Goal: Transaction & Acquisition: Purchase product/service

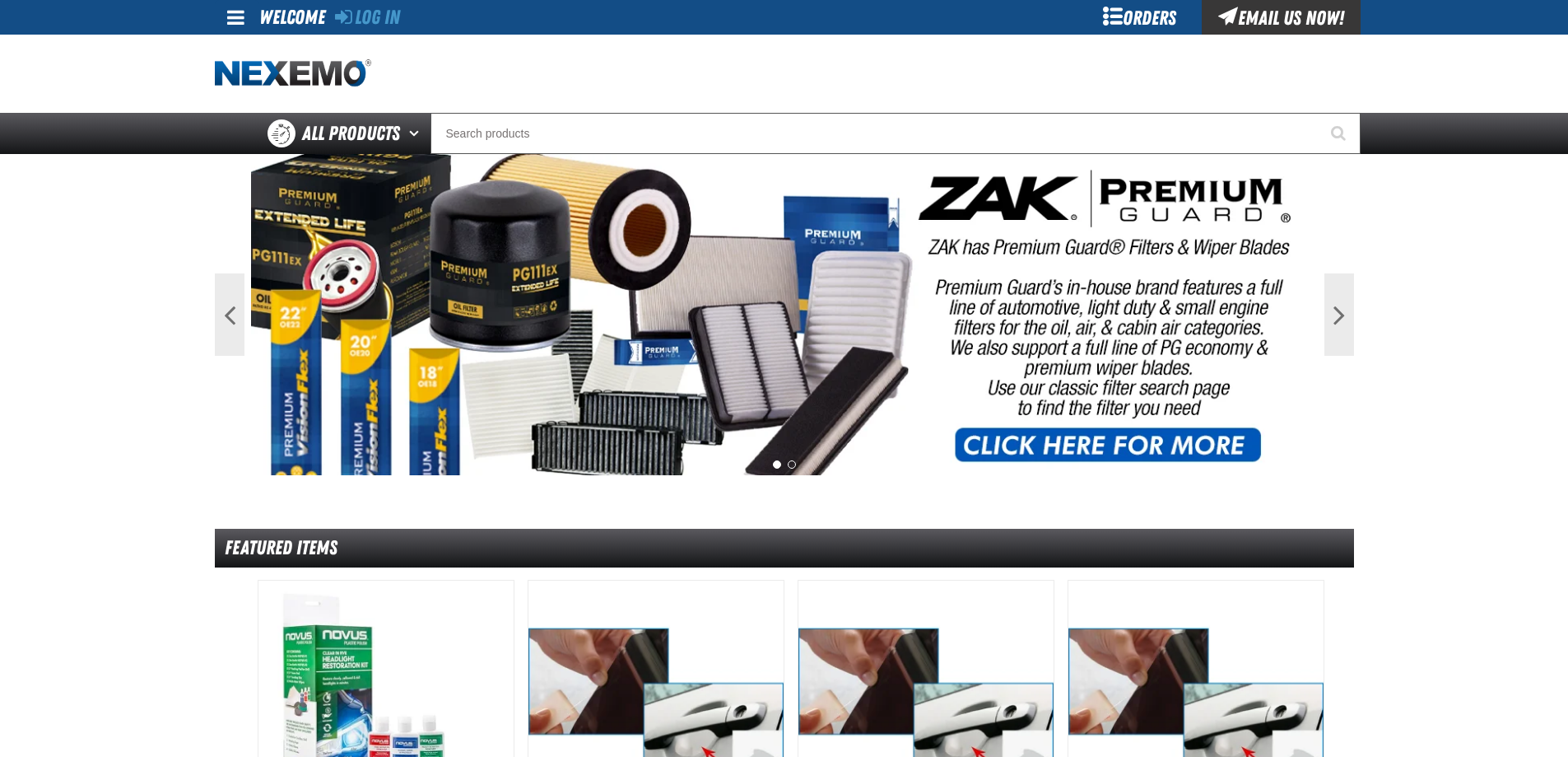
click at [384, 29] on div "Log In" at bounding box center [367, 17] width 65 height 34
click at [384, 28] on link "Log In" at bounding box center [367, 17] width 65 height 23
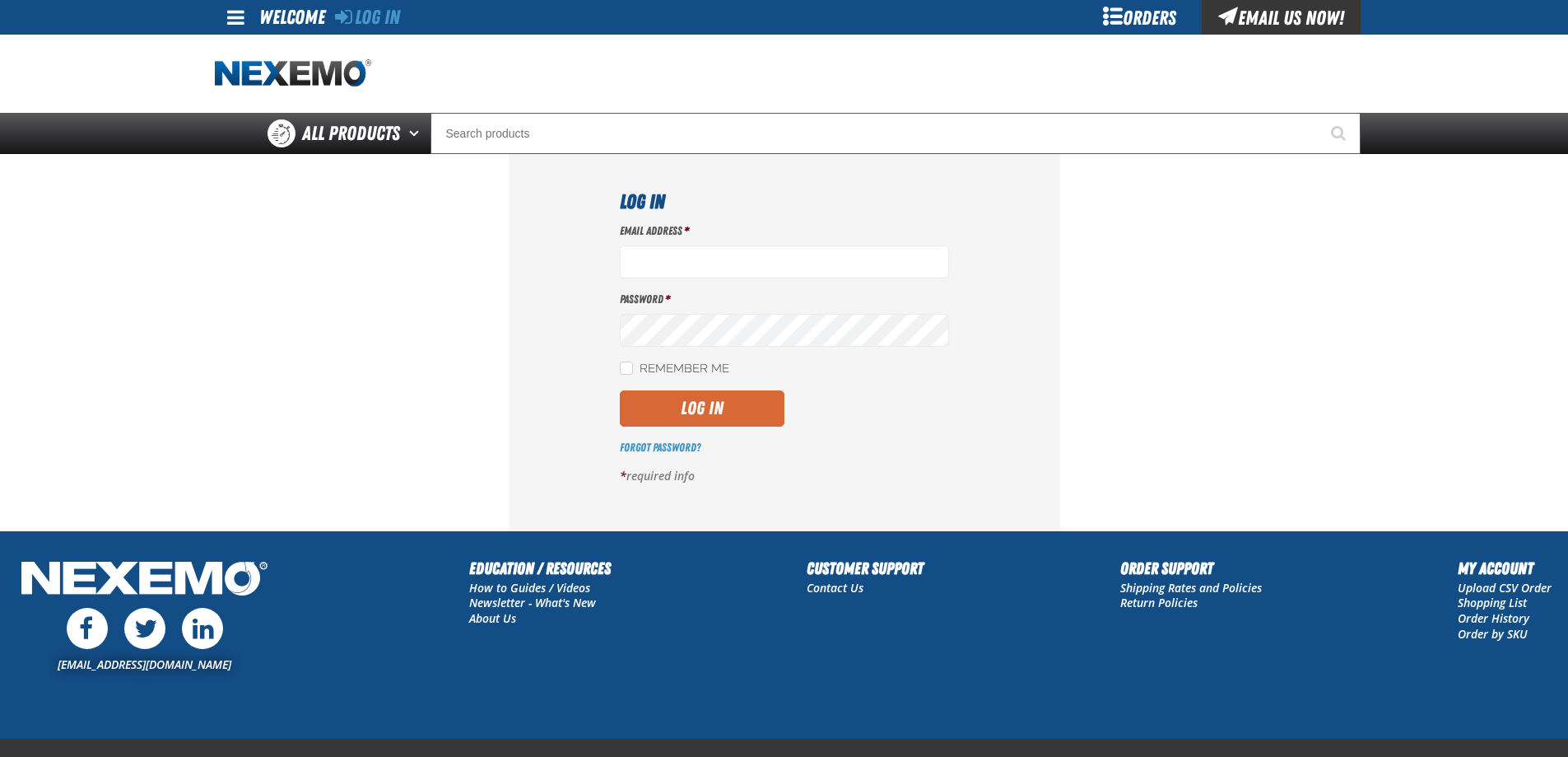
type input "lhernandez@vtaig.com"
click at [685, 401] on button "Log In" at bounding box center [702, 408] width 165 height 36
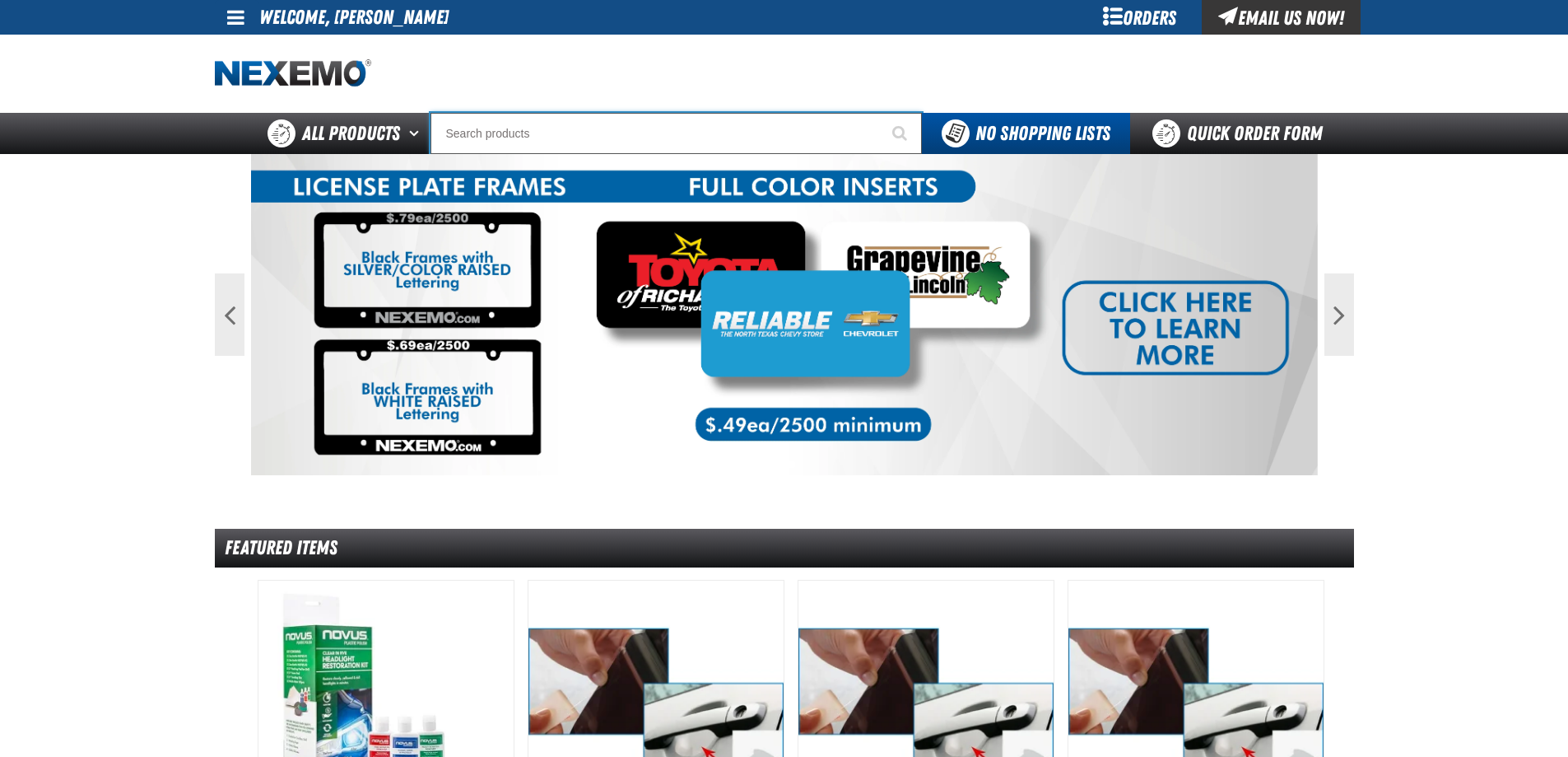
click at [526, 132] on input "Search" at bounding box center [676, 133] width 492 height 41
type input "c"
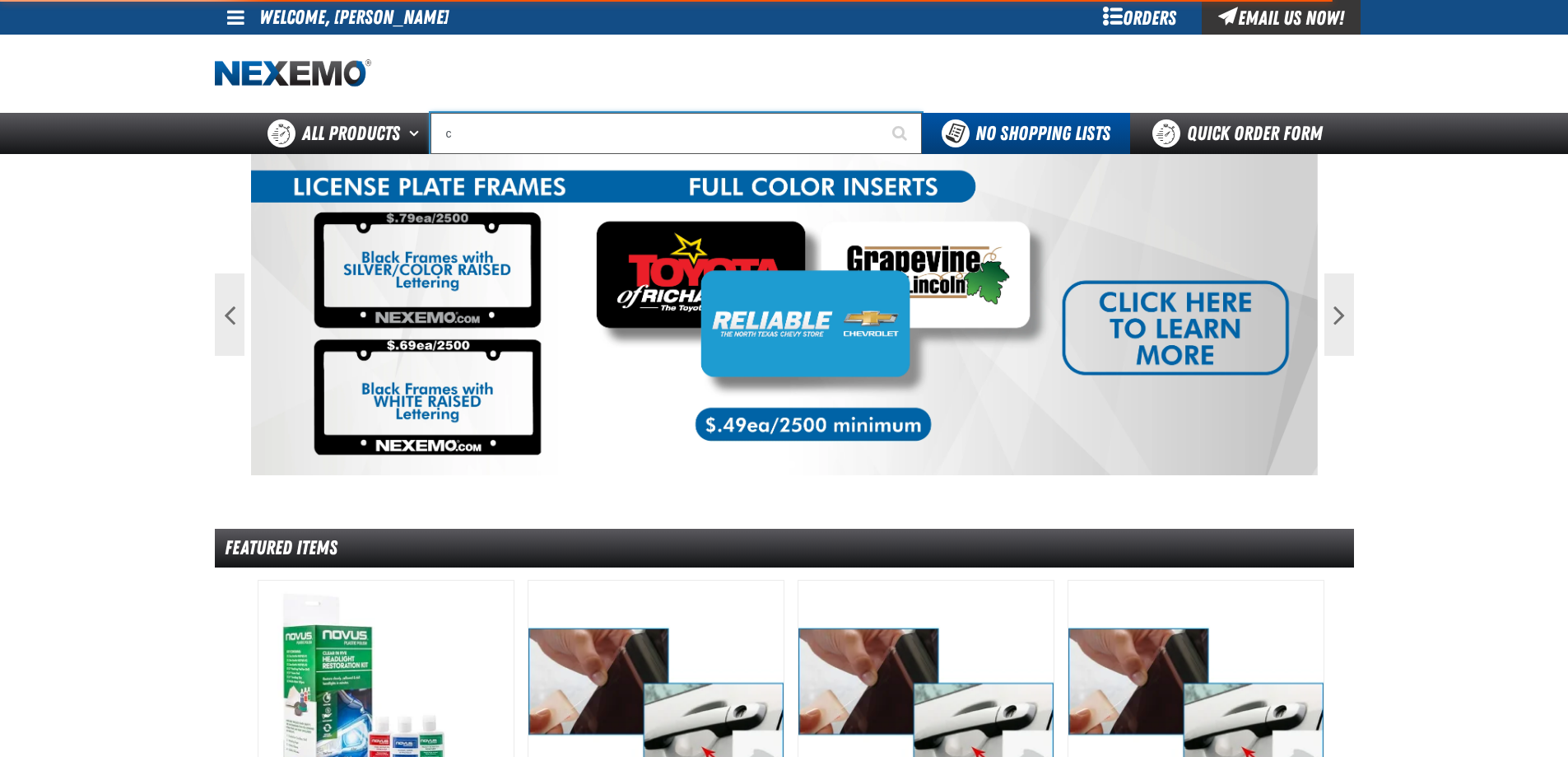
type input "c Alkaline Battery 1.5 Volt (12 per pack)"
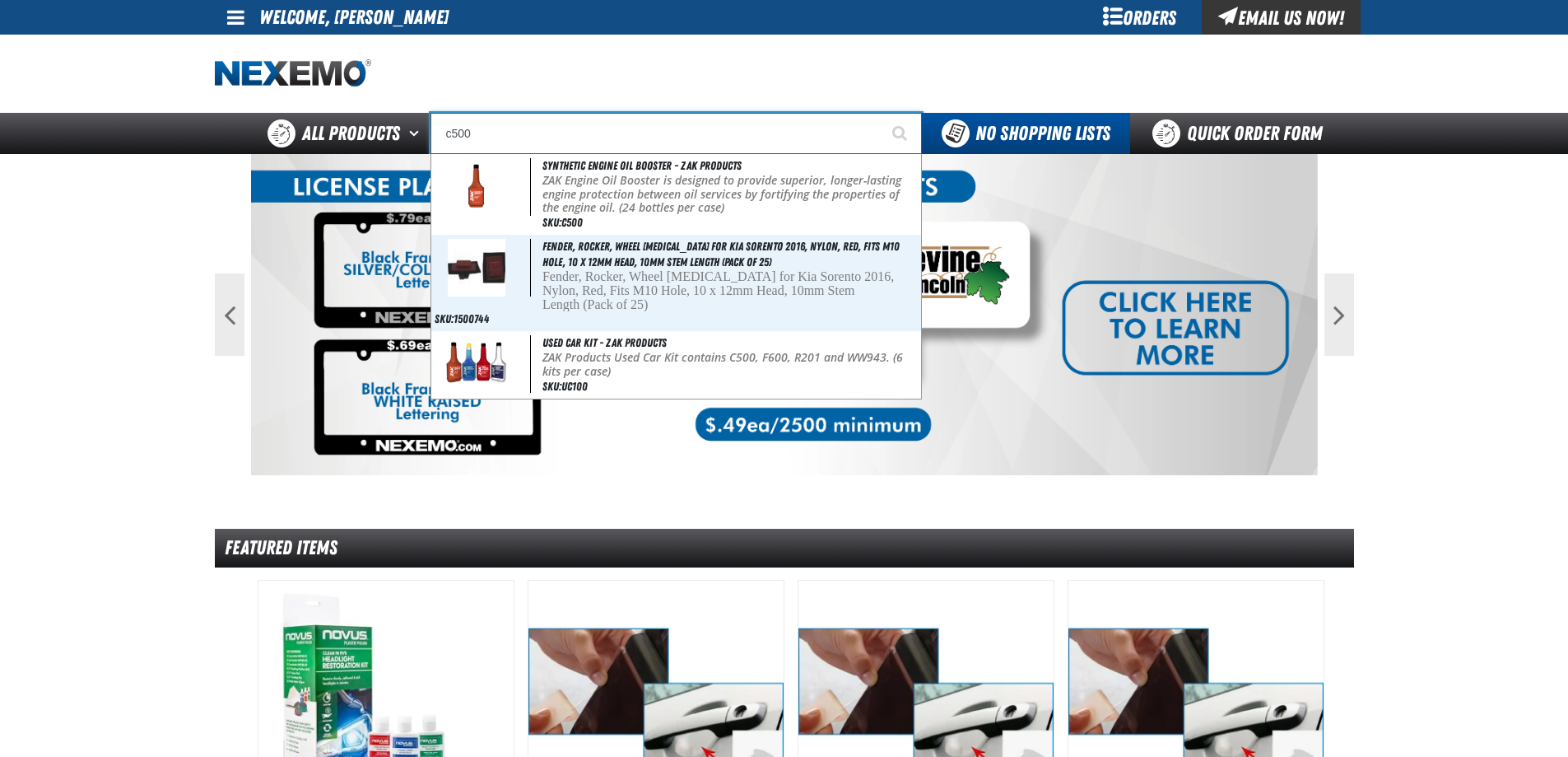
type input "c500"
click at [880, 113] on button "Start Searching" at bounding box center [901, 133] width 41 height 41
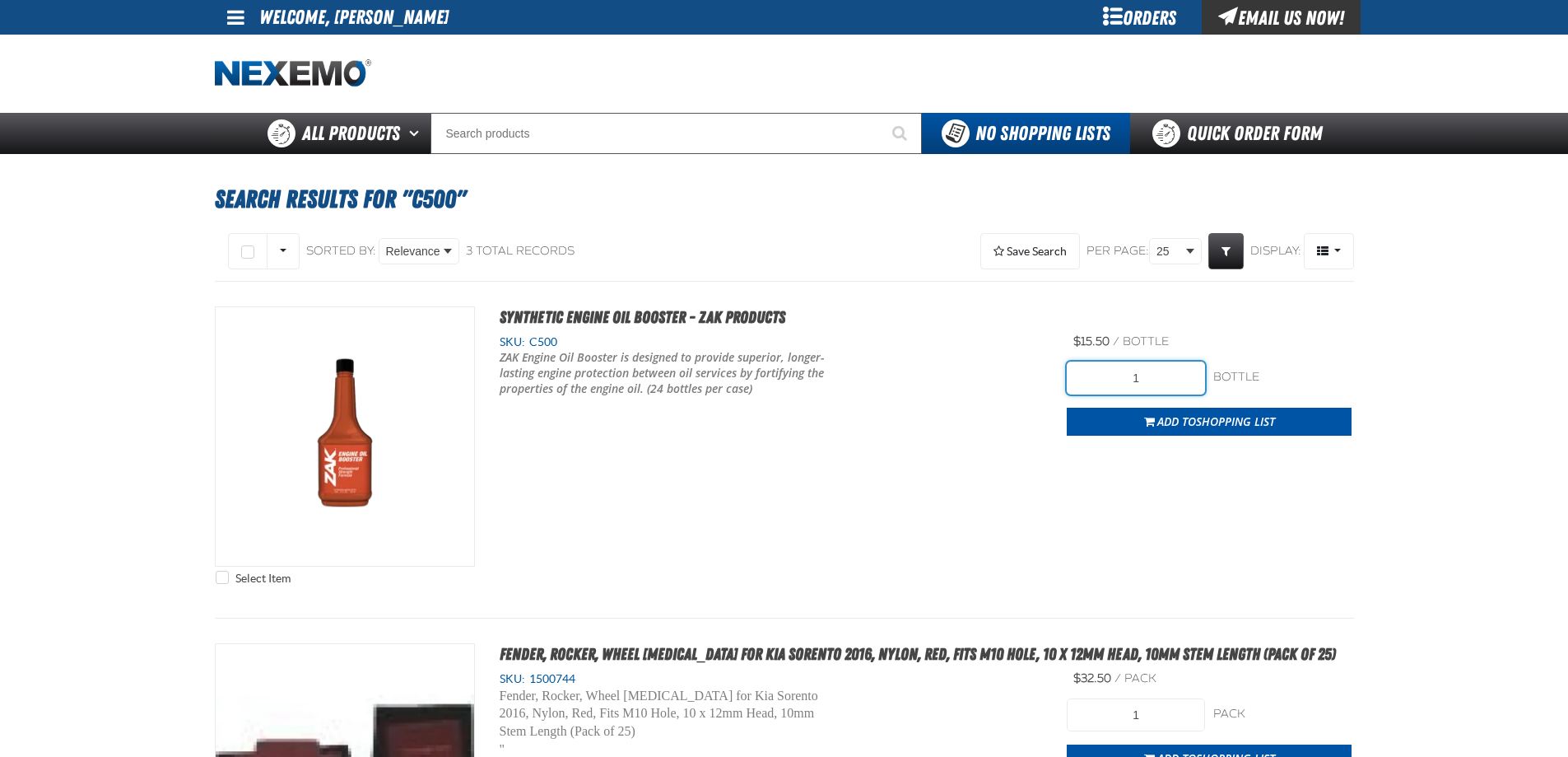
click at [1134, 379] on input "1" at bounding box center [1135, 378] width 138 height 33
type input "1"
type input "168"
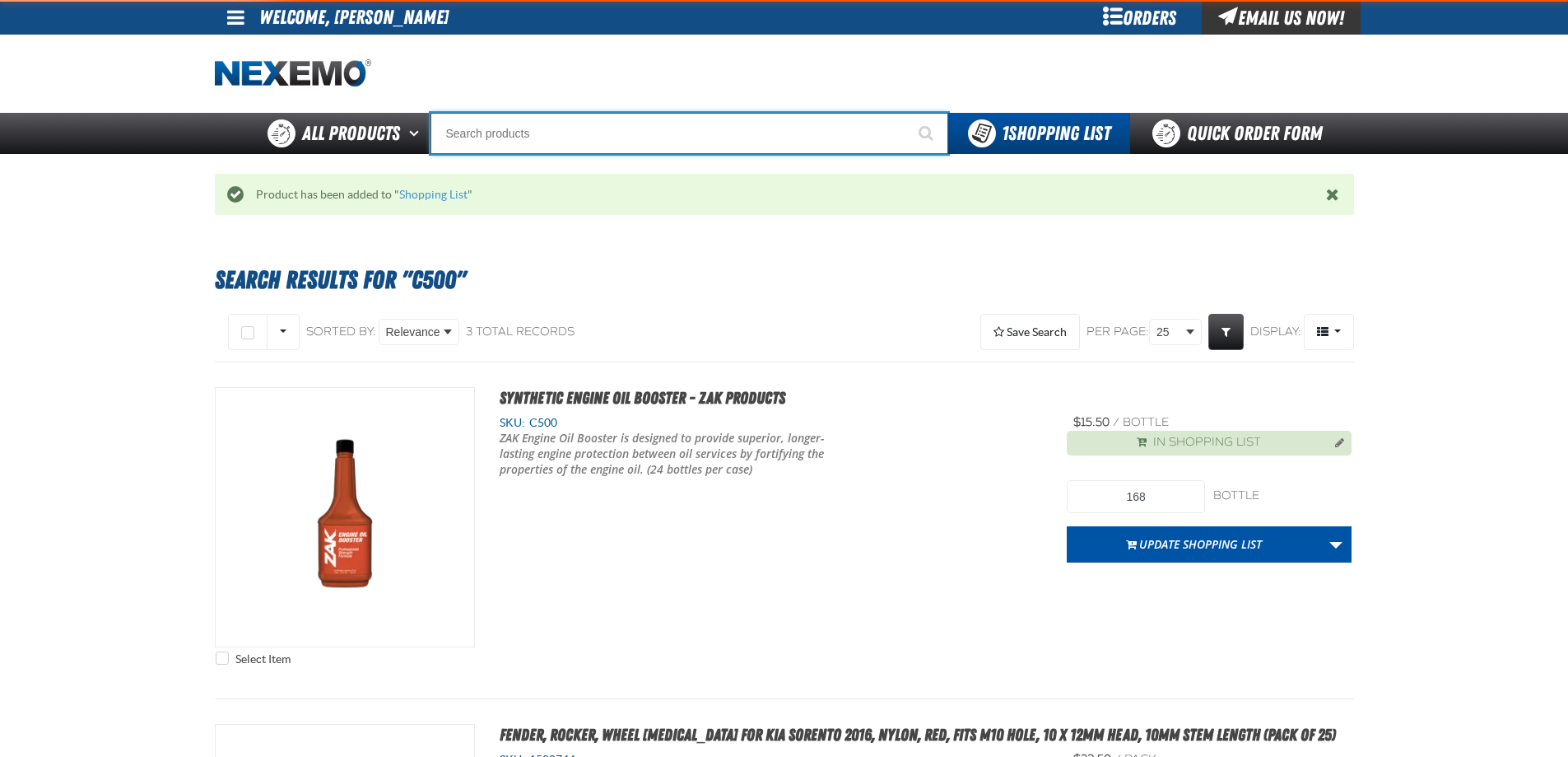
click at [545, 118] on input "Search" at bounding box center [689, 133] width 518 height 41
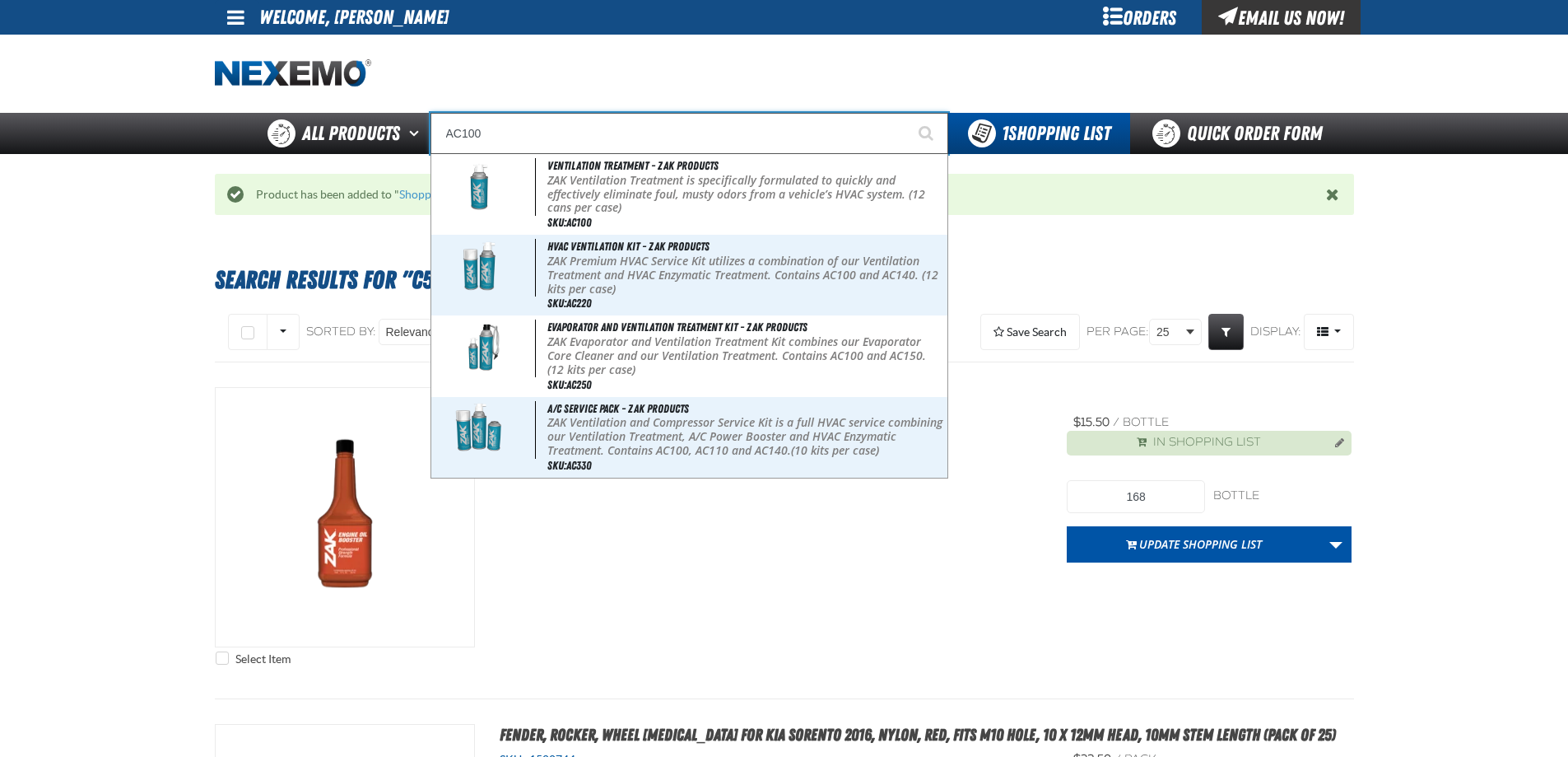
type input "AC100"
click at [907, 113] on button "Start Searching" at bounding box center [928, 133] width 41 height 41
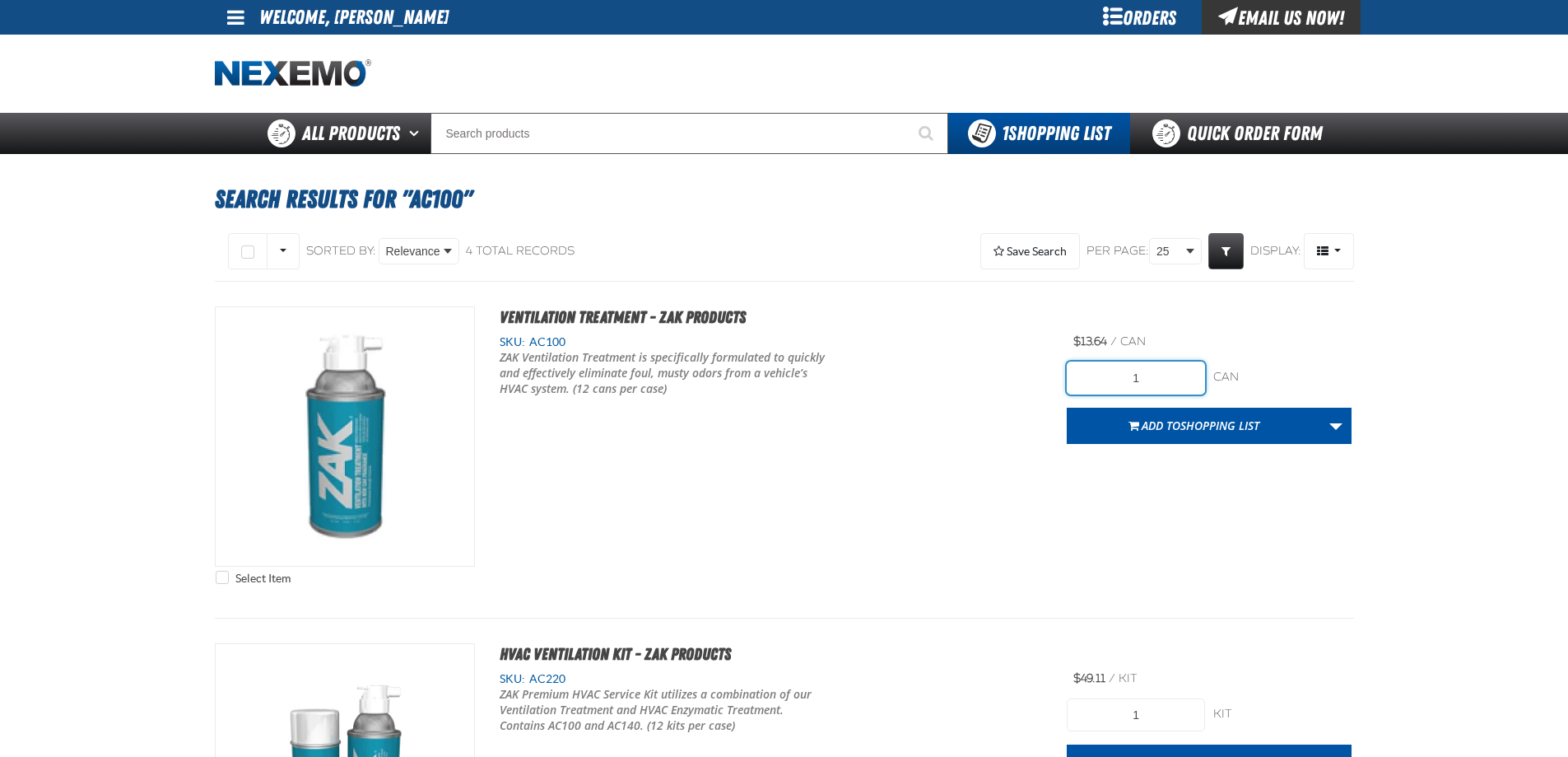
click at [1144, 363] on input "1" at bounding box center [1135, 378] width 138 height 33
type input "48"
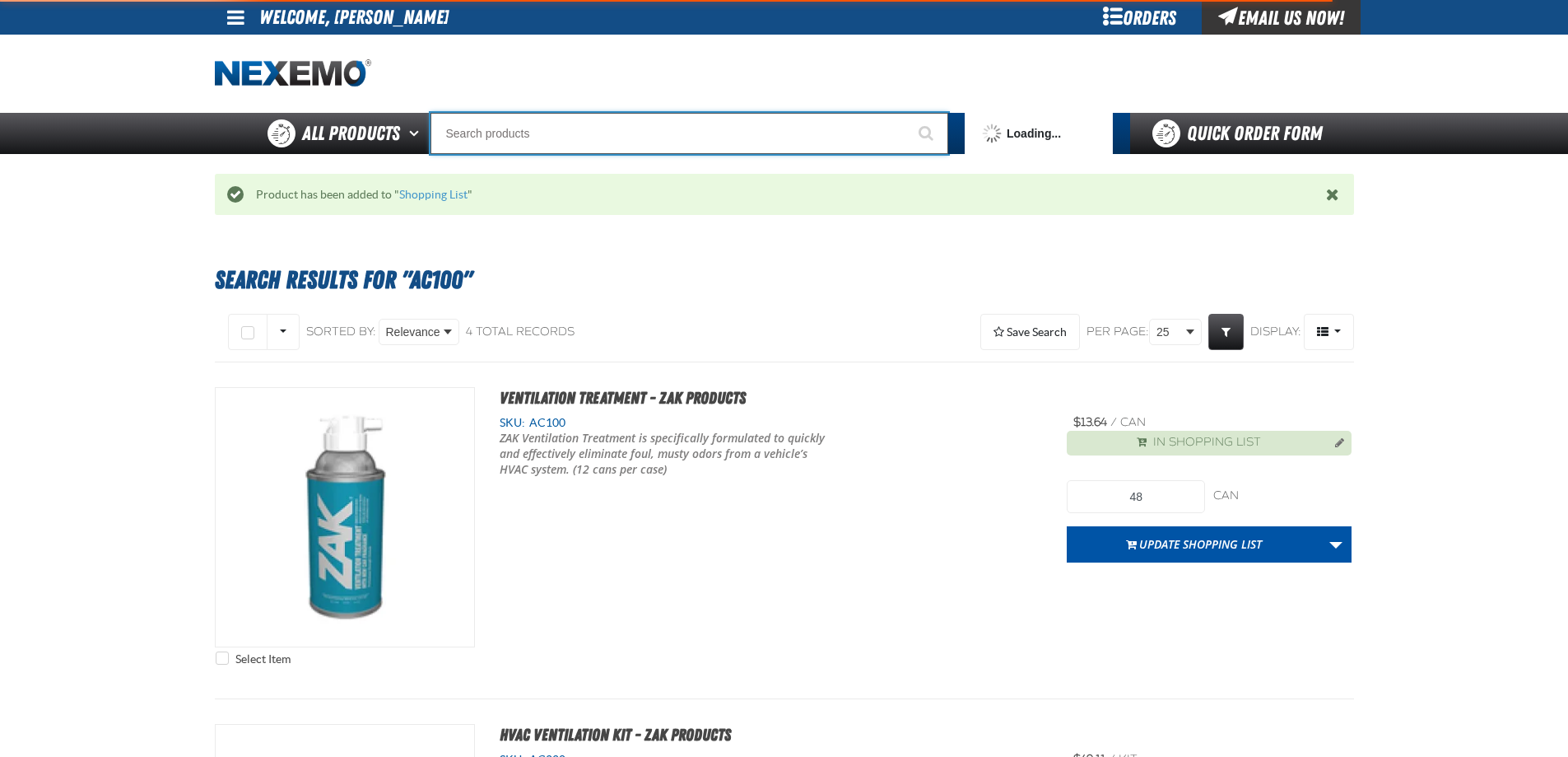
click at [650, 126] on input "Search" at bounding box center [689, 133] width 518 height 41
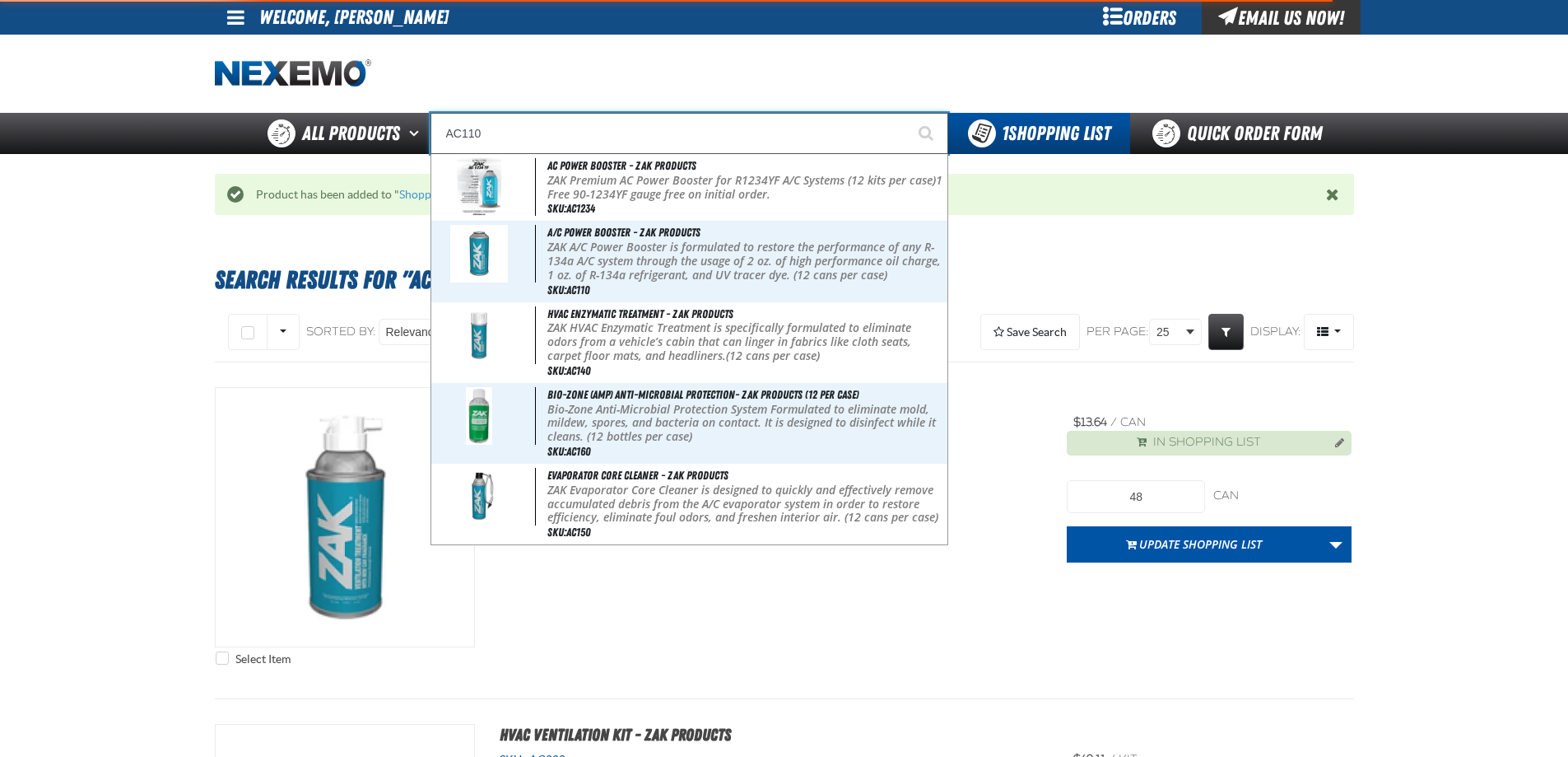
type input "AC110"
click at [907, 113] on button "Start Searching" at bounding box center [928, 133] width 41 height 41
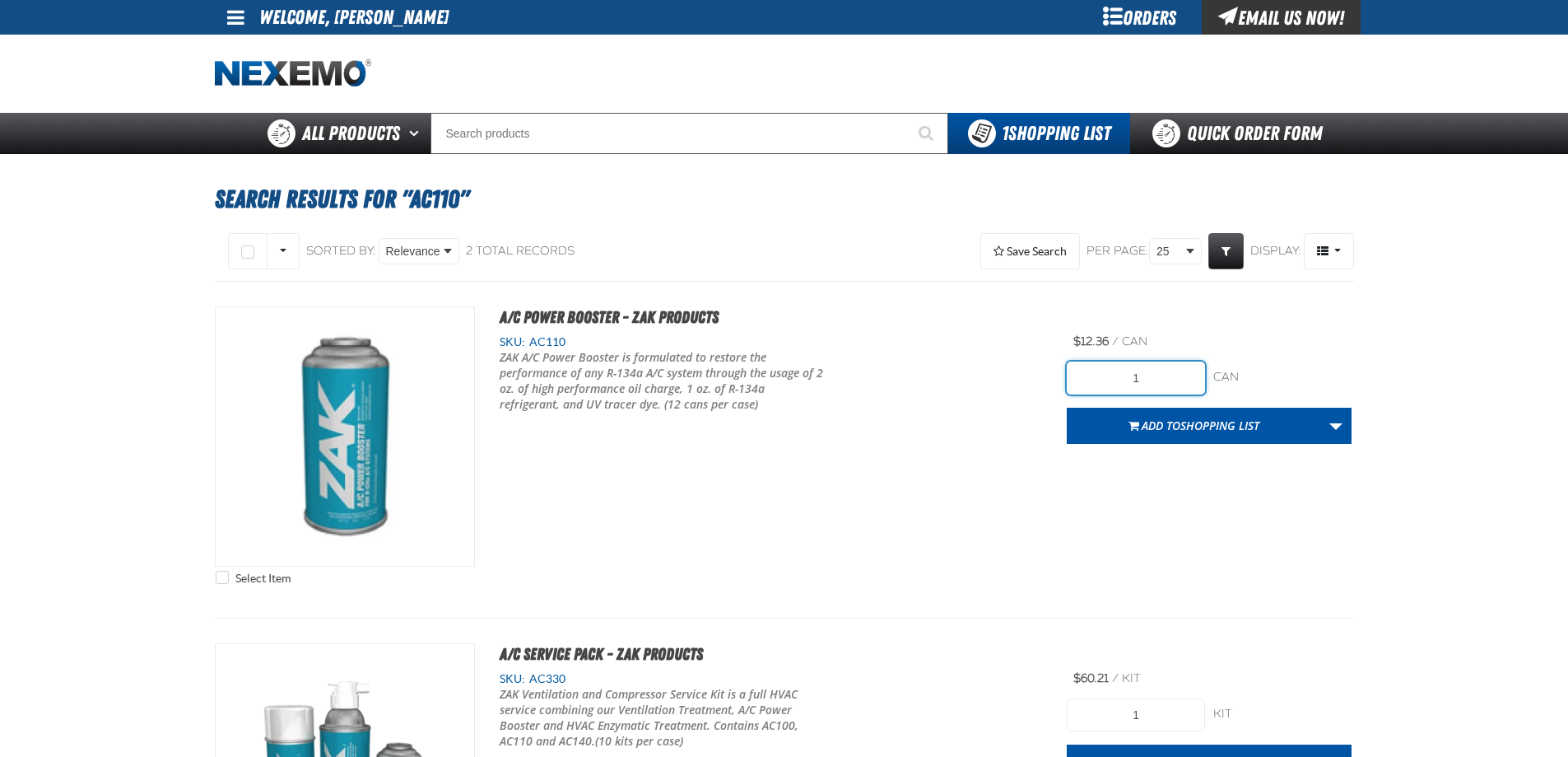
click at [1153, 378] on input "1" at bounding box center [1135, 378] width 138 height 33
type input "96"
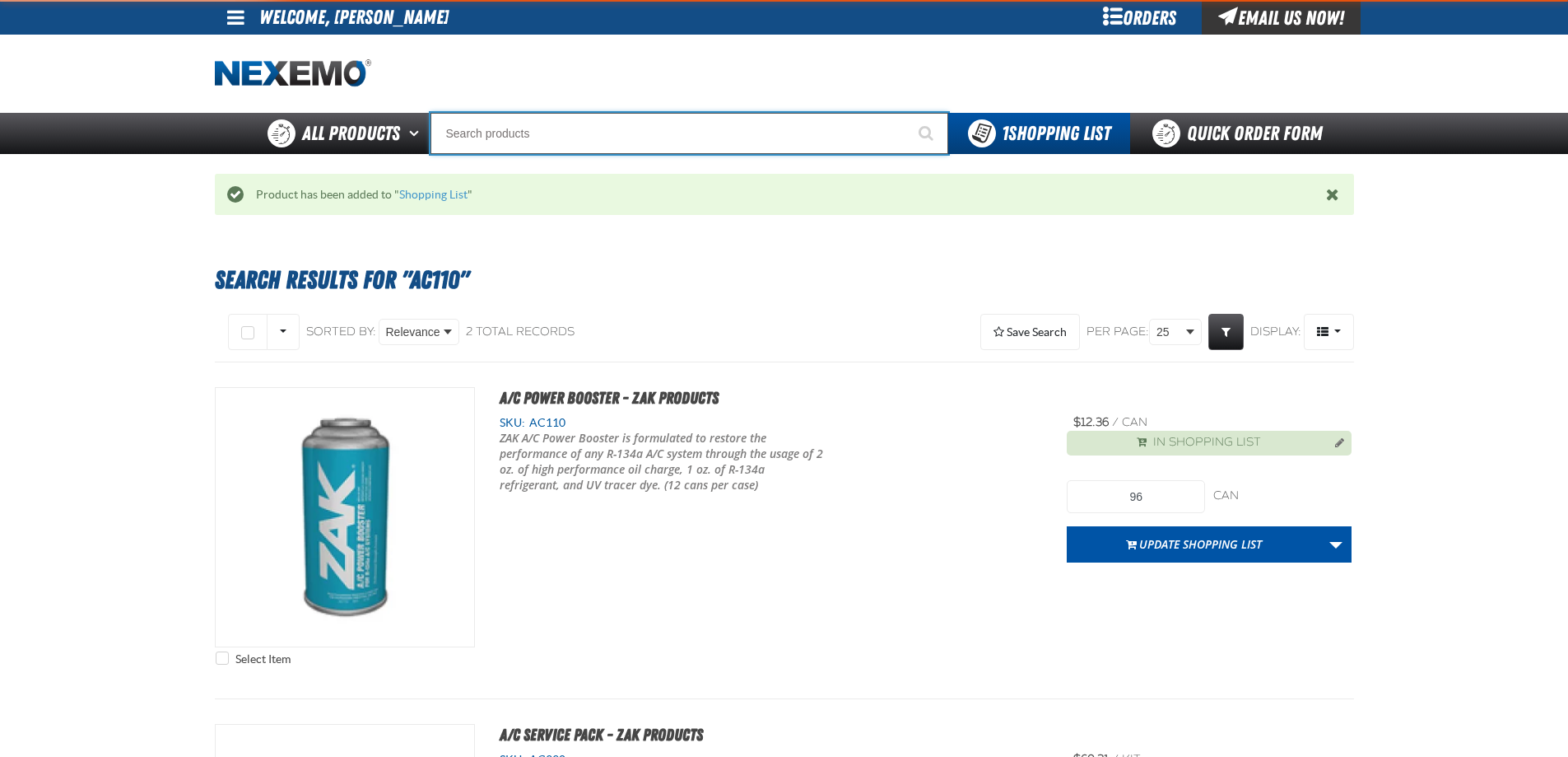
click at [464, 125] on input "Search" at bounding box center [689, 133] width 518 height 41
type input "B303"
click at [907, 113] on button "Start Searching" at bounding box center [928, 133] width 41 height 41
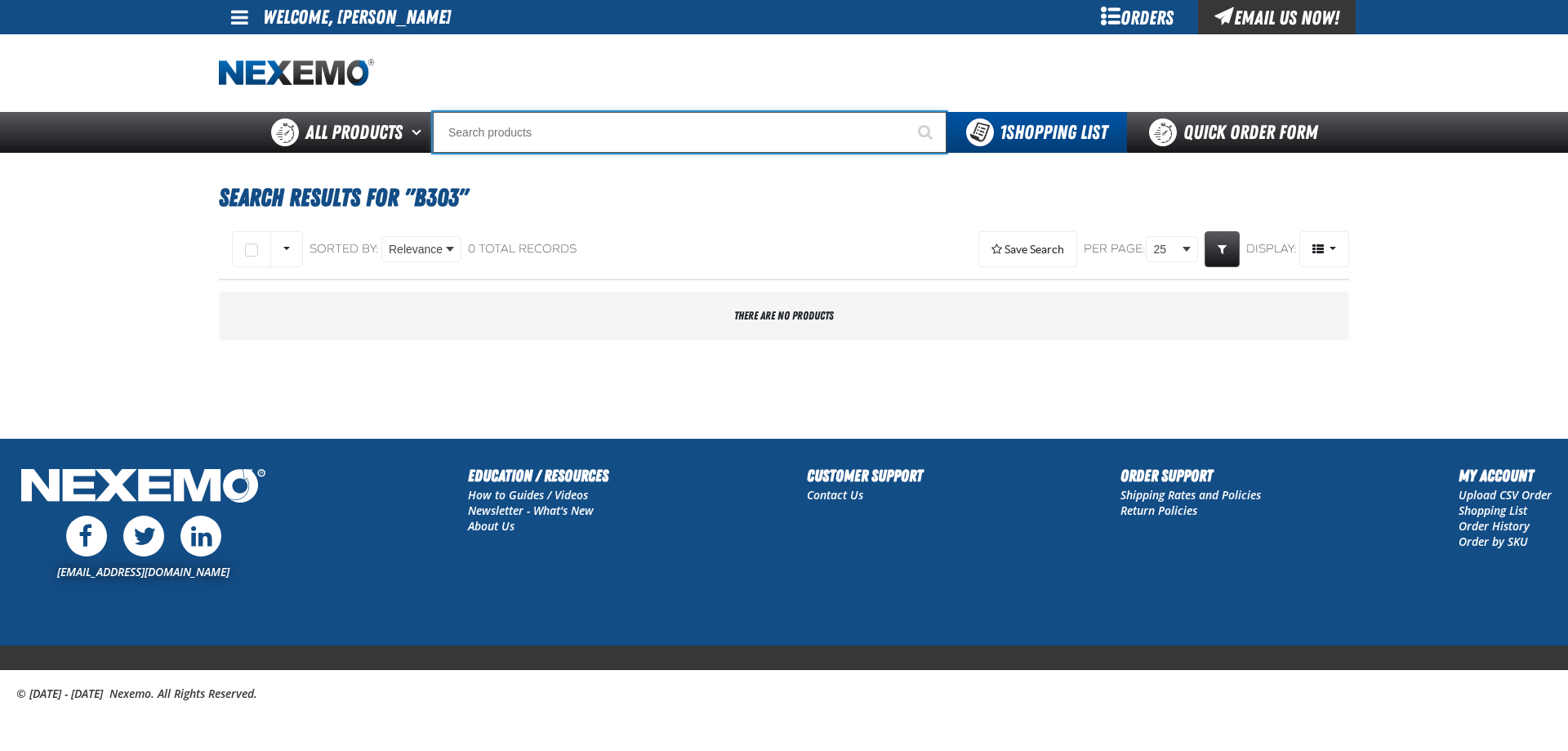
click at [465, 121] on input "Search" at bounding box center [689, 132] width 514 height 41
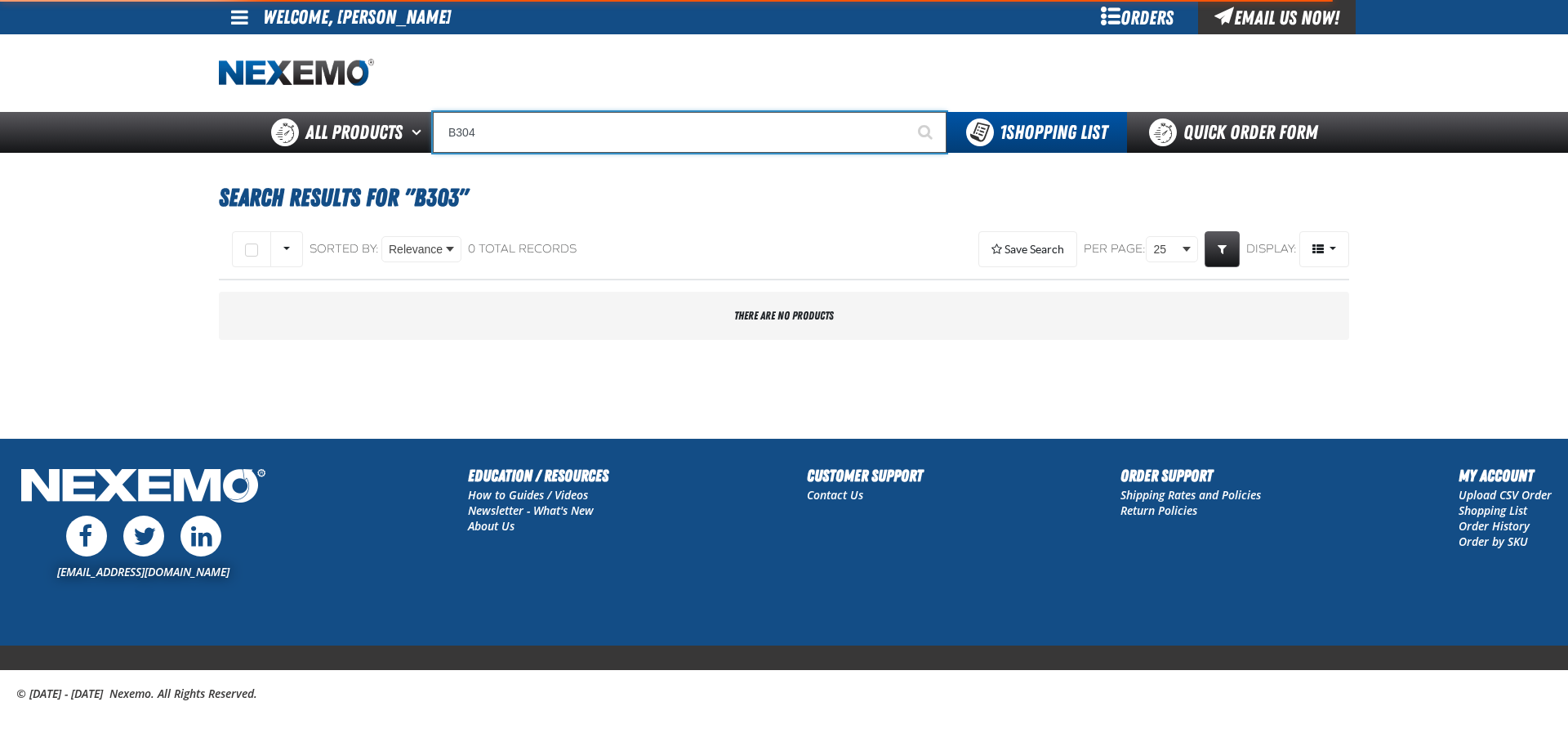
type input "B304"
click at [906, 112] on button "Start Searching" at bounding box center [926, 132] width 41 height 41
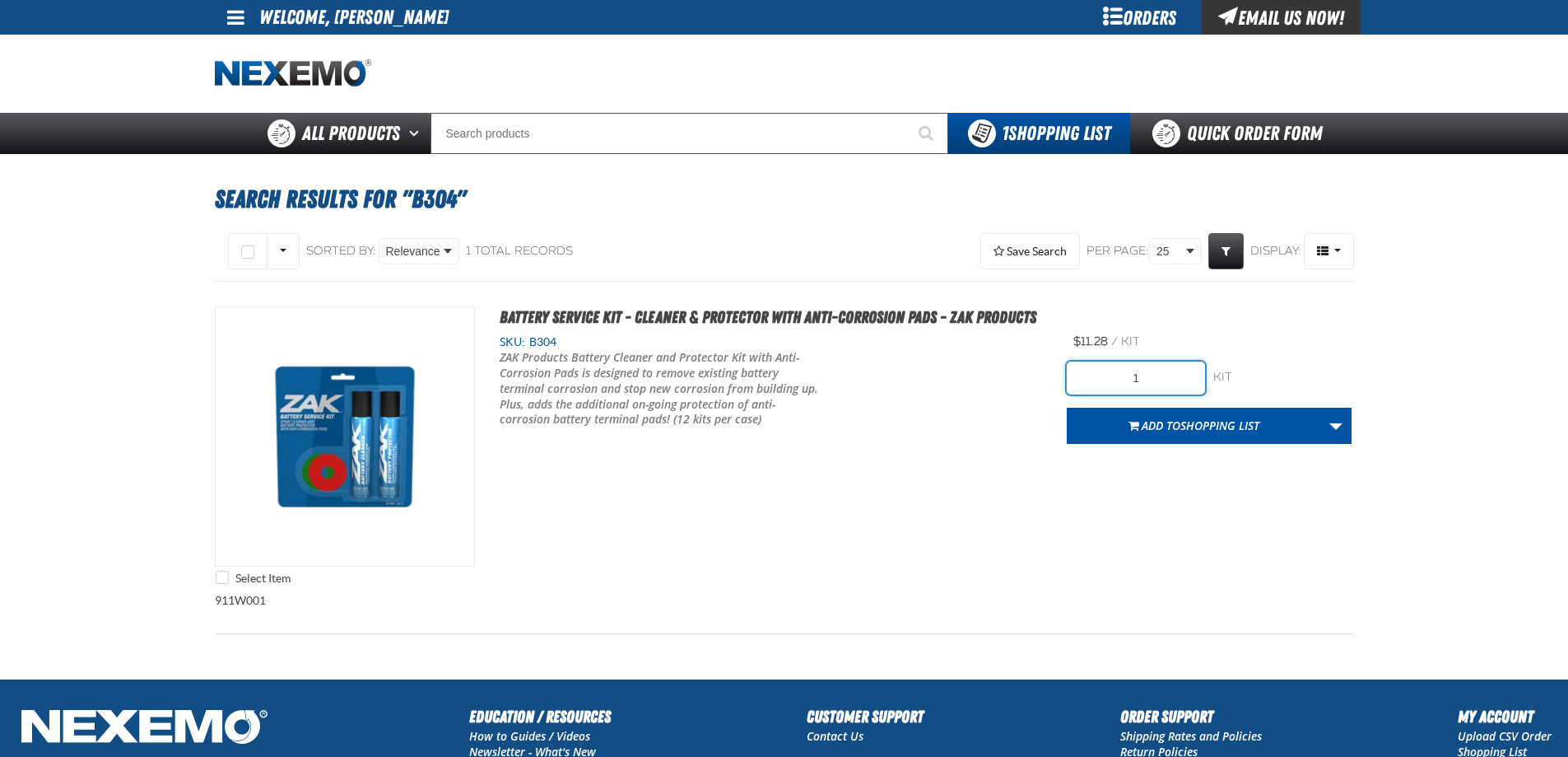
click at [1136, 365] on input "1" at bounding box center [1135, 378] width 138 height 33
type input "60"
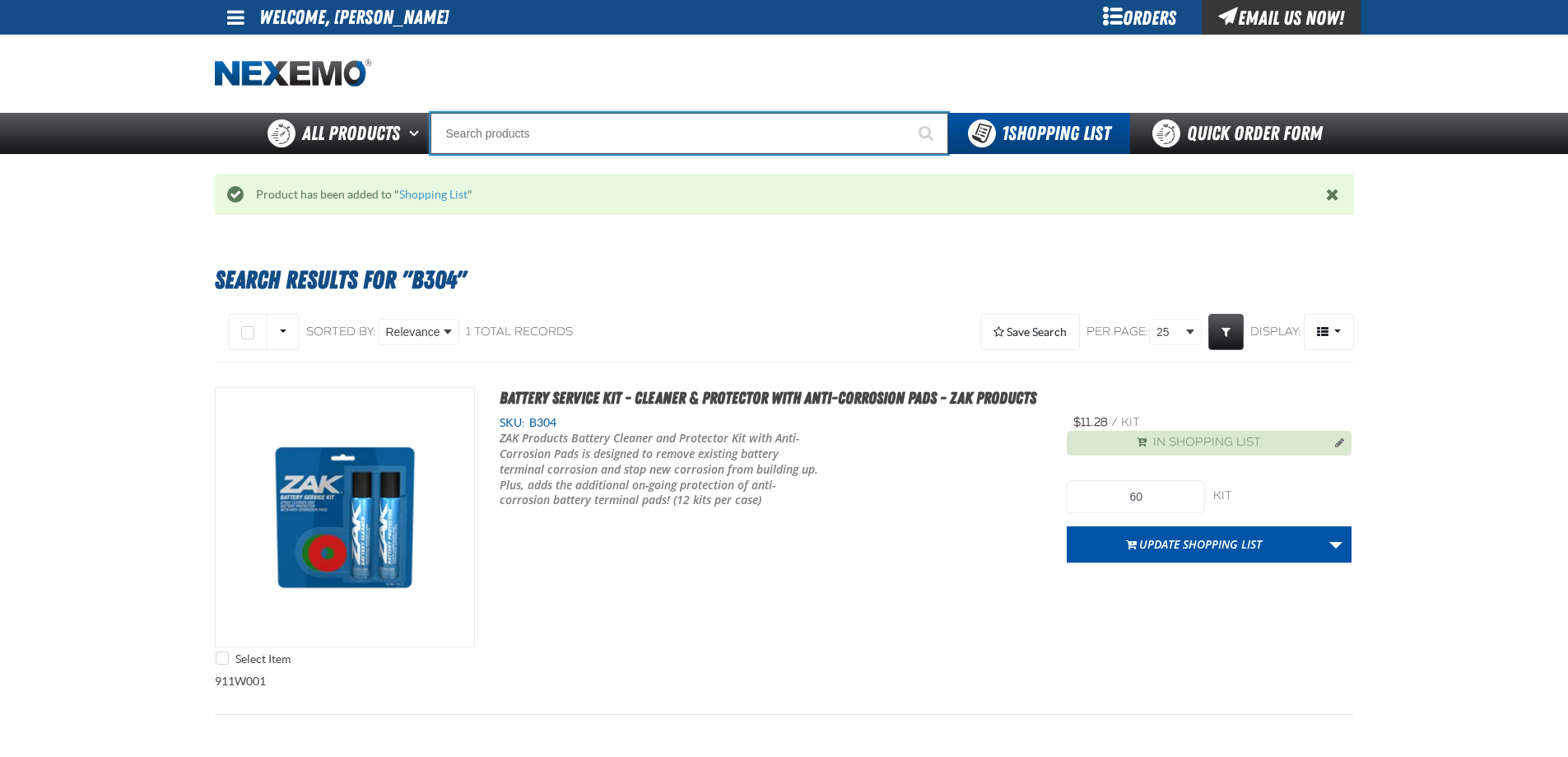
click at [567, 147] on input "Search" at bounding box center [689, 133] width 518 height 41
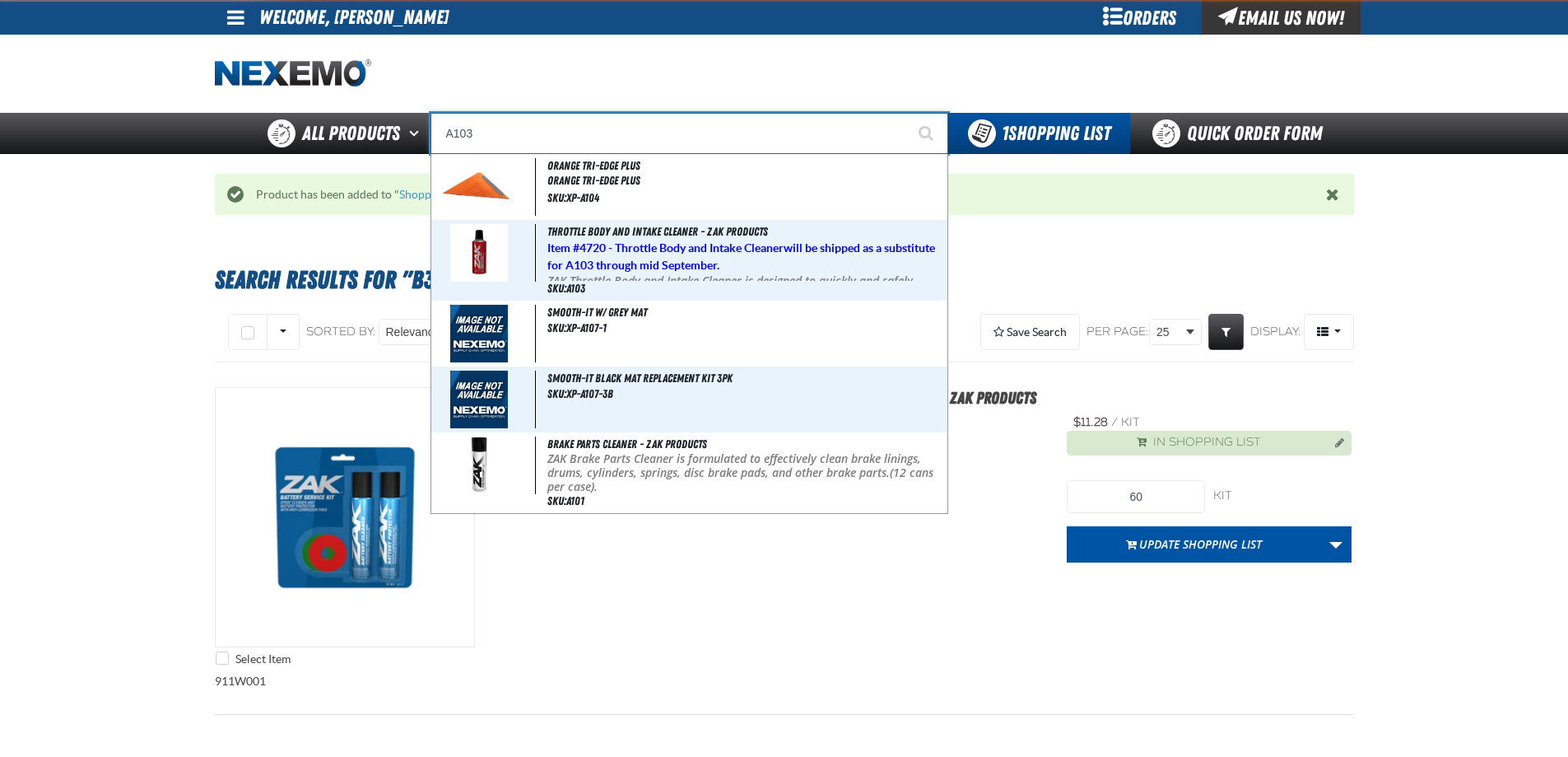
type input "A103"
click at [907, 113] on button "Start Searching" at bounding box center [928, 133] width 41 height 41
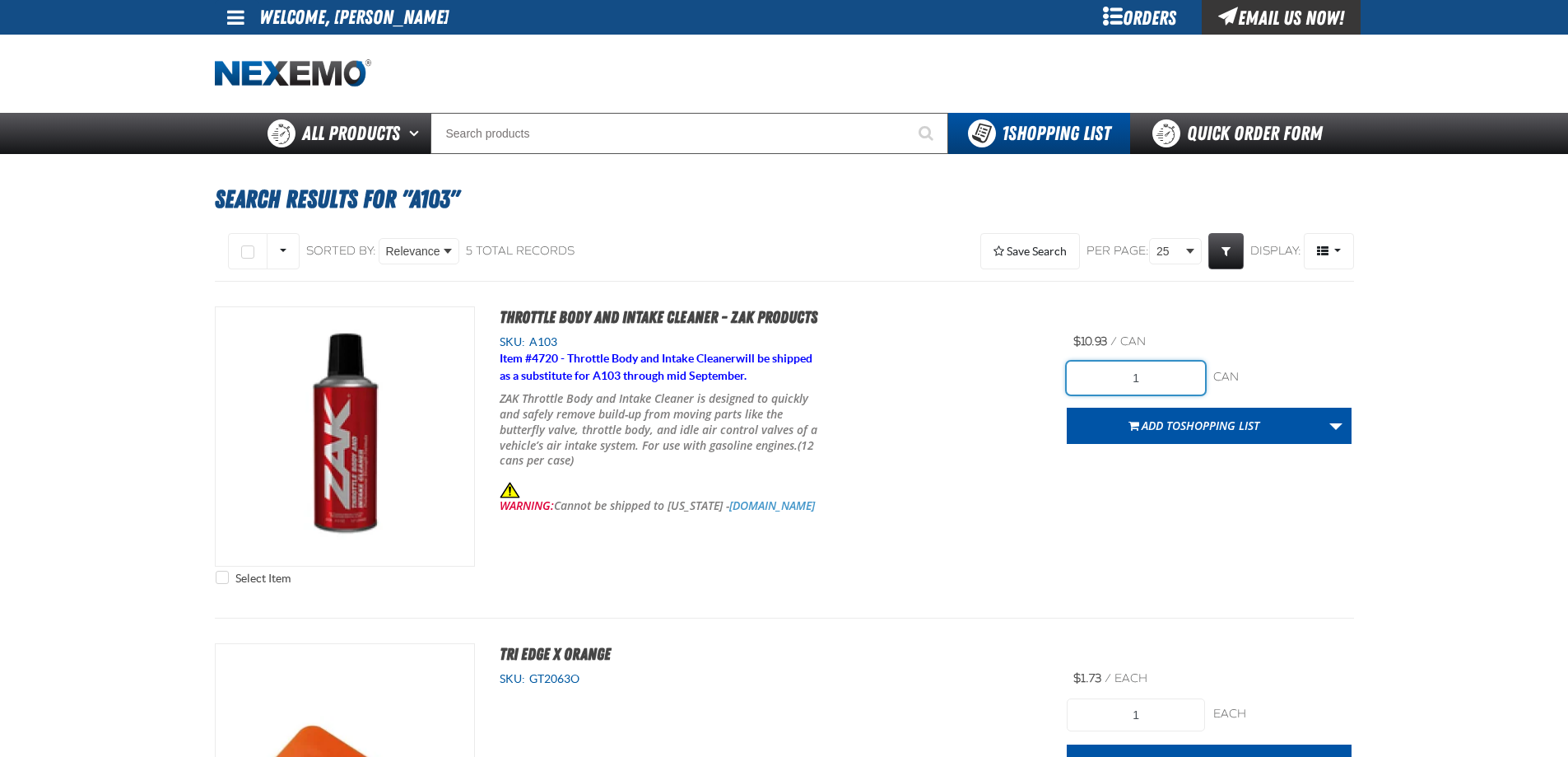
click at [1114, 388] on input "1" at bounding box center [1135, 378] width 138 height 33
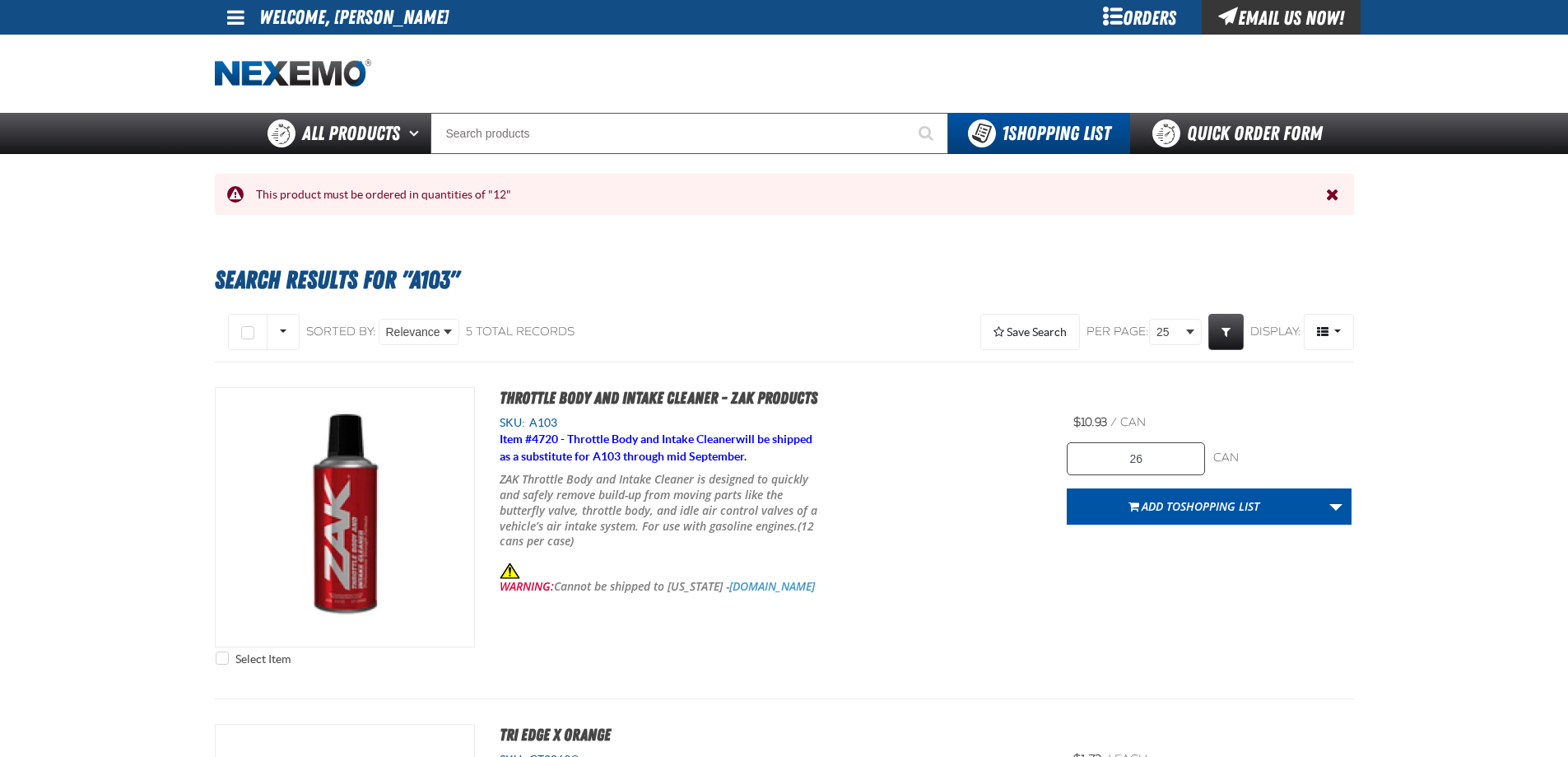
click at [1114, 388] on h2 "Throttle Body and Intake Cleaner - ZAK Products" at bounding box center [914, 397] width 877 height 21
click at [1108, 444] on input "26" at bounding box center [1135, 458] width 138 height 33
type input "36"
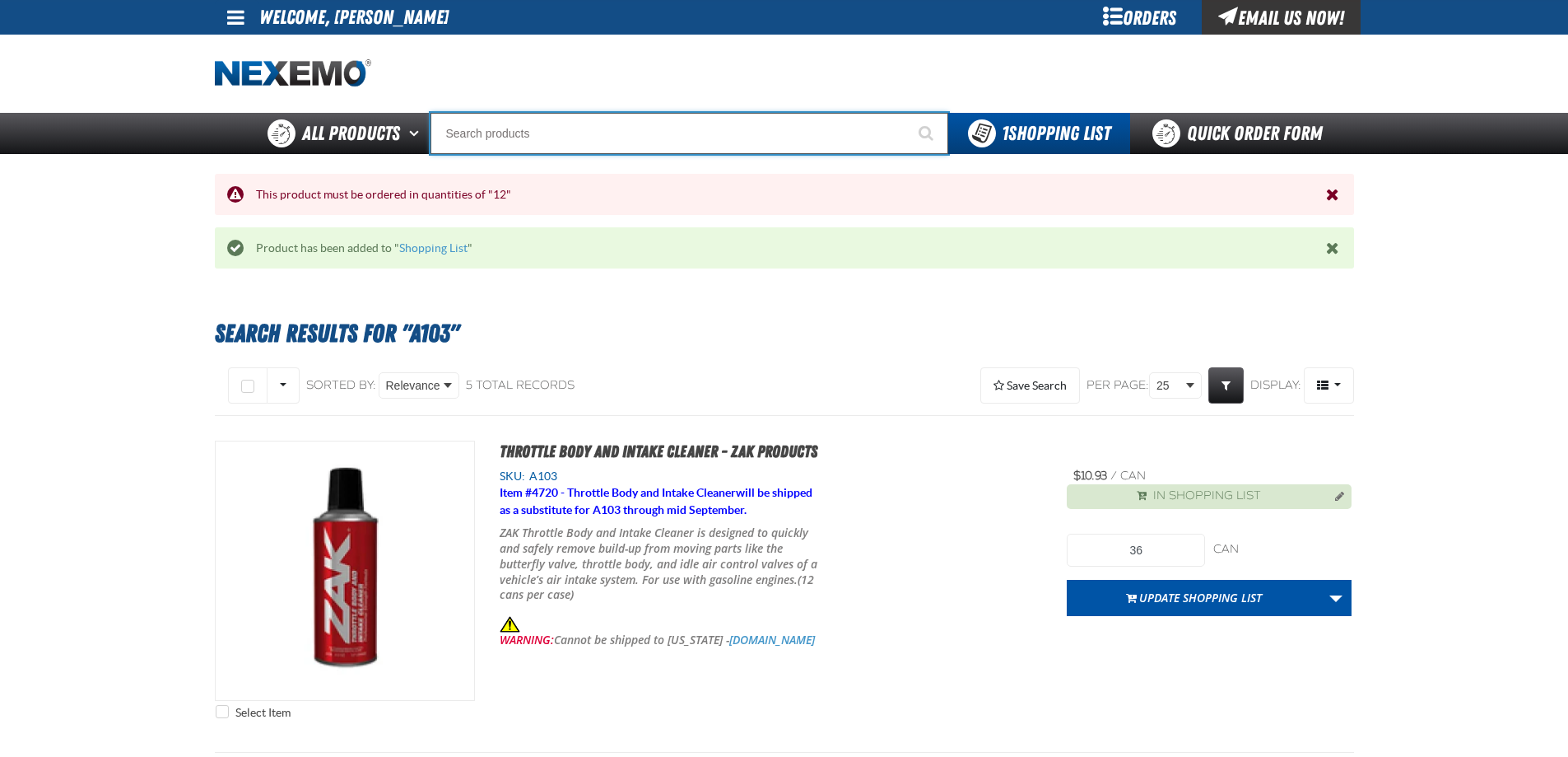
click at [507, 126] on input "Search" at bounding box center [689, 133] width 518 height 41
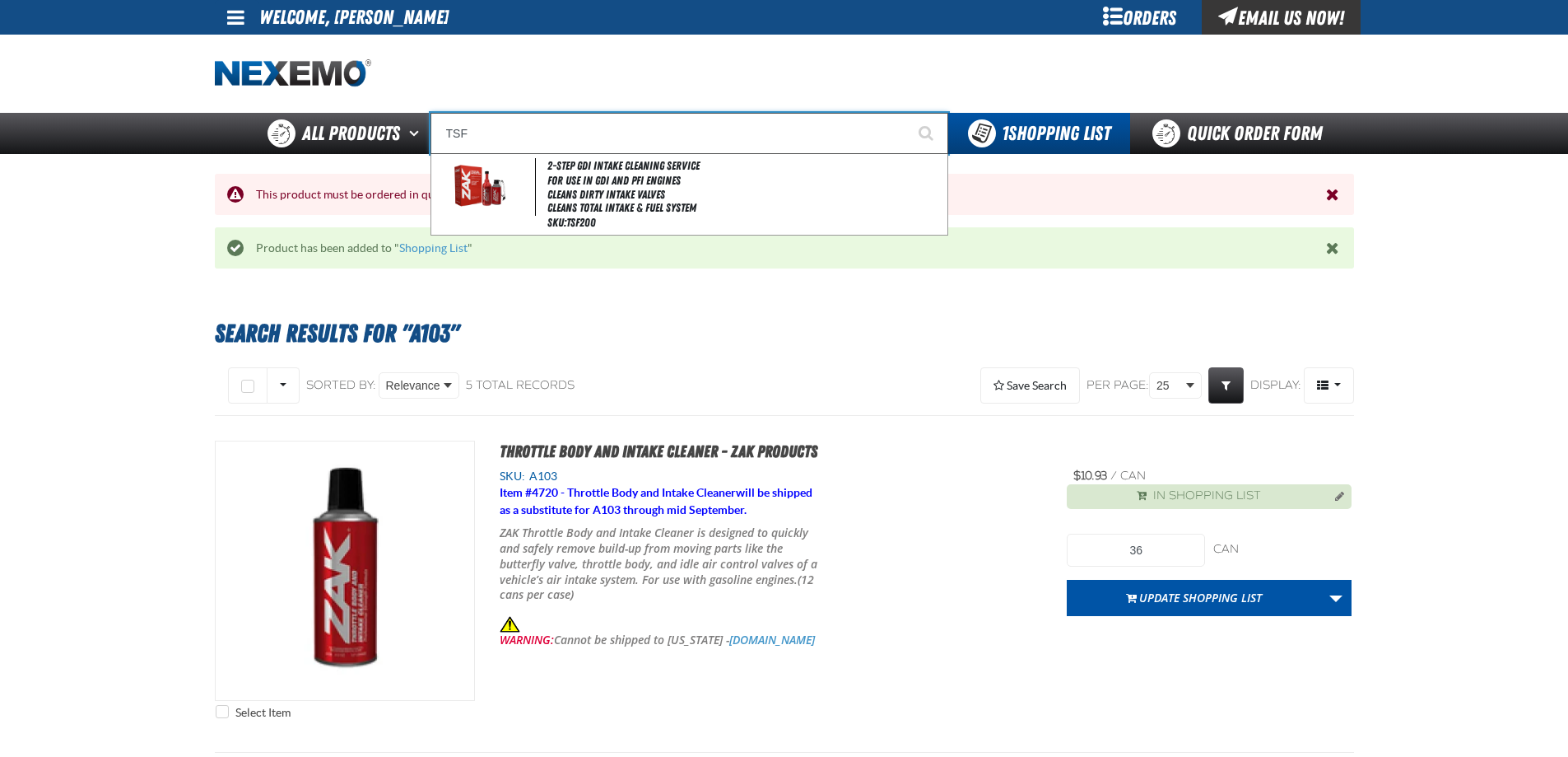
type input "2-Step GDI Intake Cleaning Service"
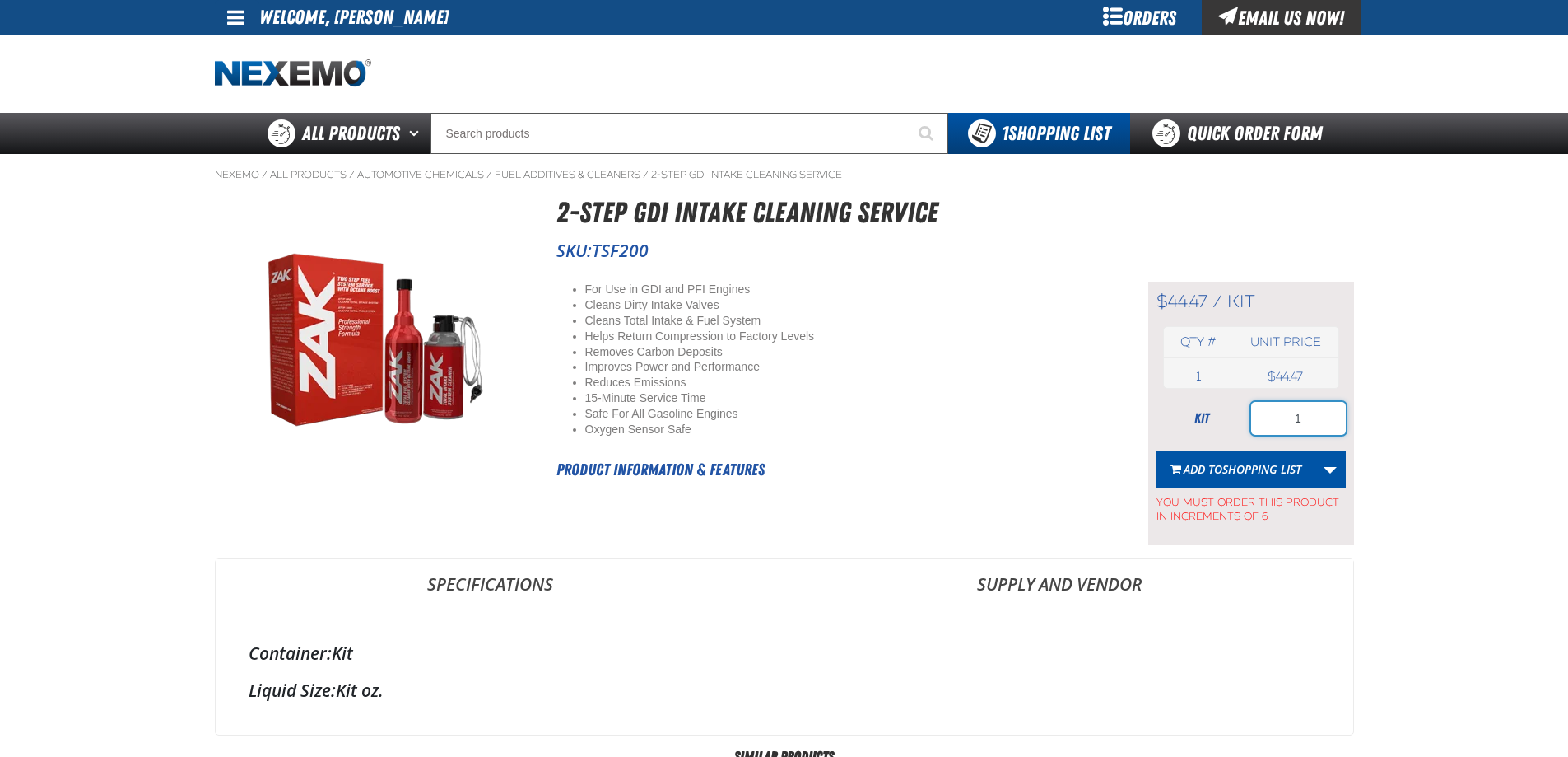
click at [1306, 411] on input "1" at bounding box center [1298, 418] width 95 height 33
type input "12"
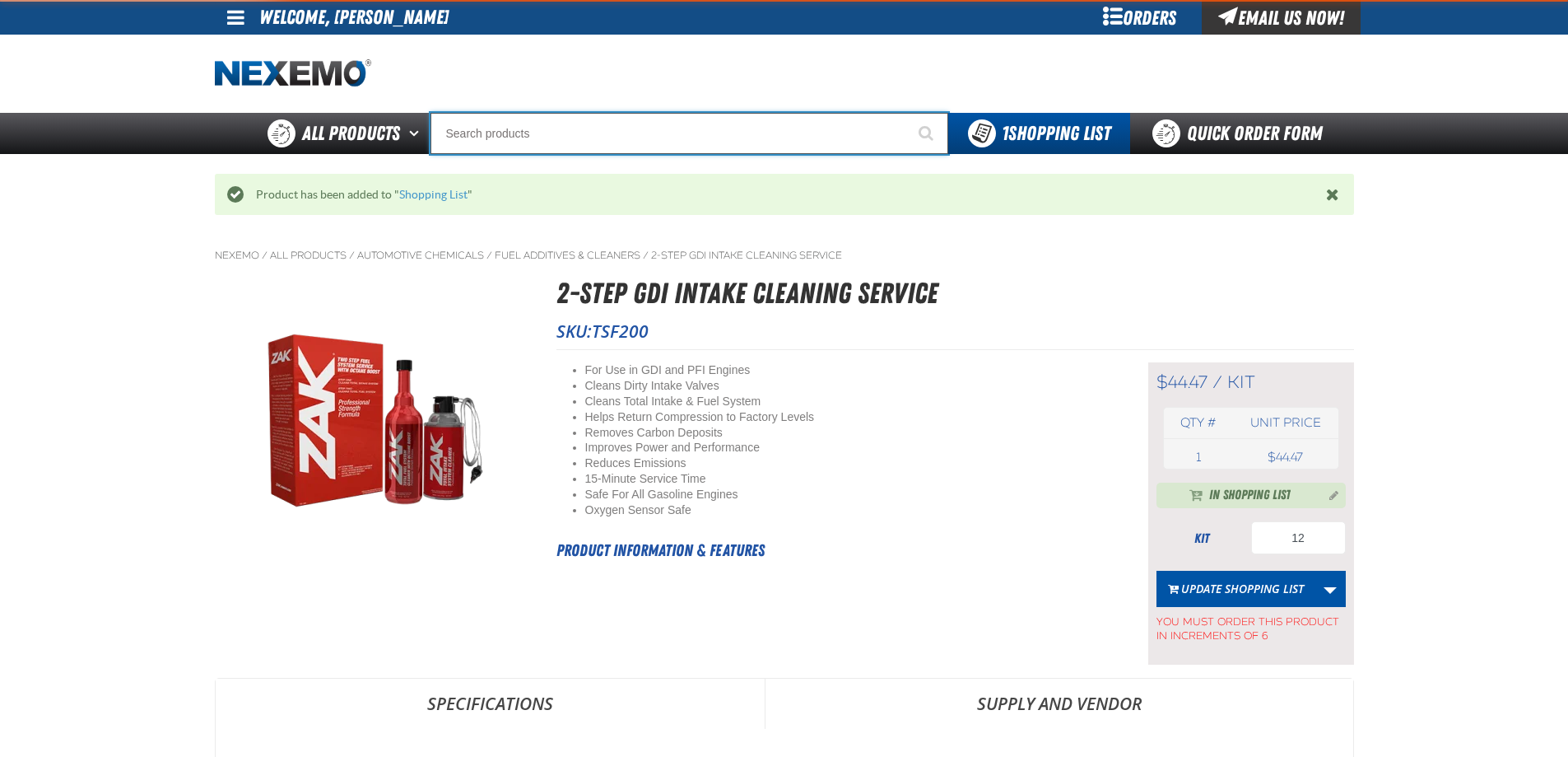
click at [528, 140] on input "Search" at bounding box center [689, 133] width 518 height 41
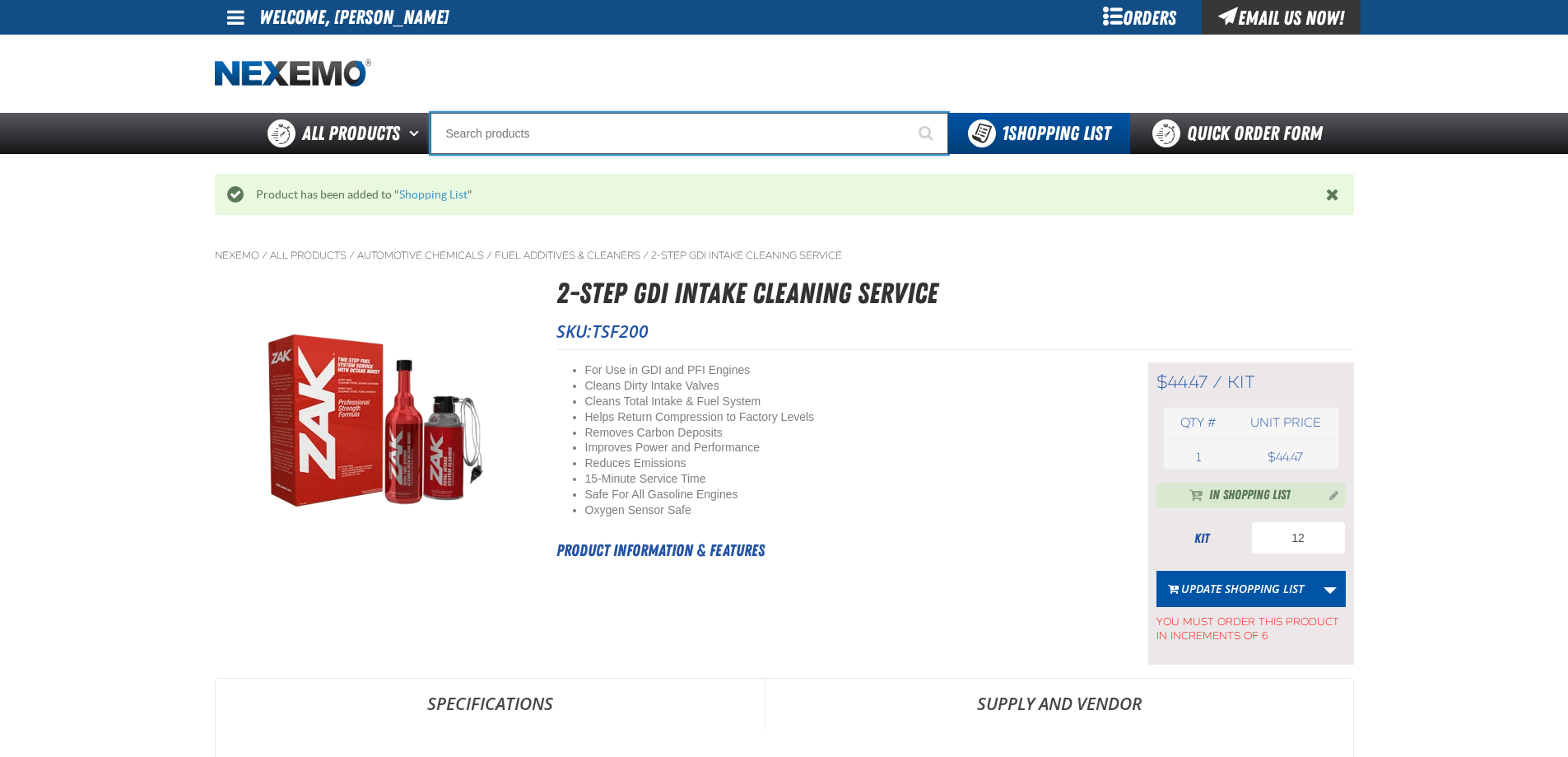
click at [528, 140] on input "Search" at bounding box center [689, 133] width 518 height 41
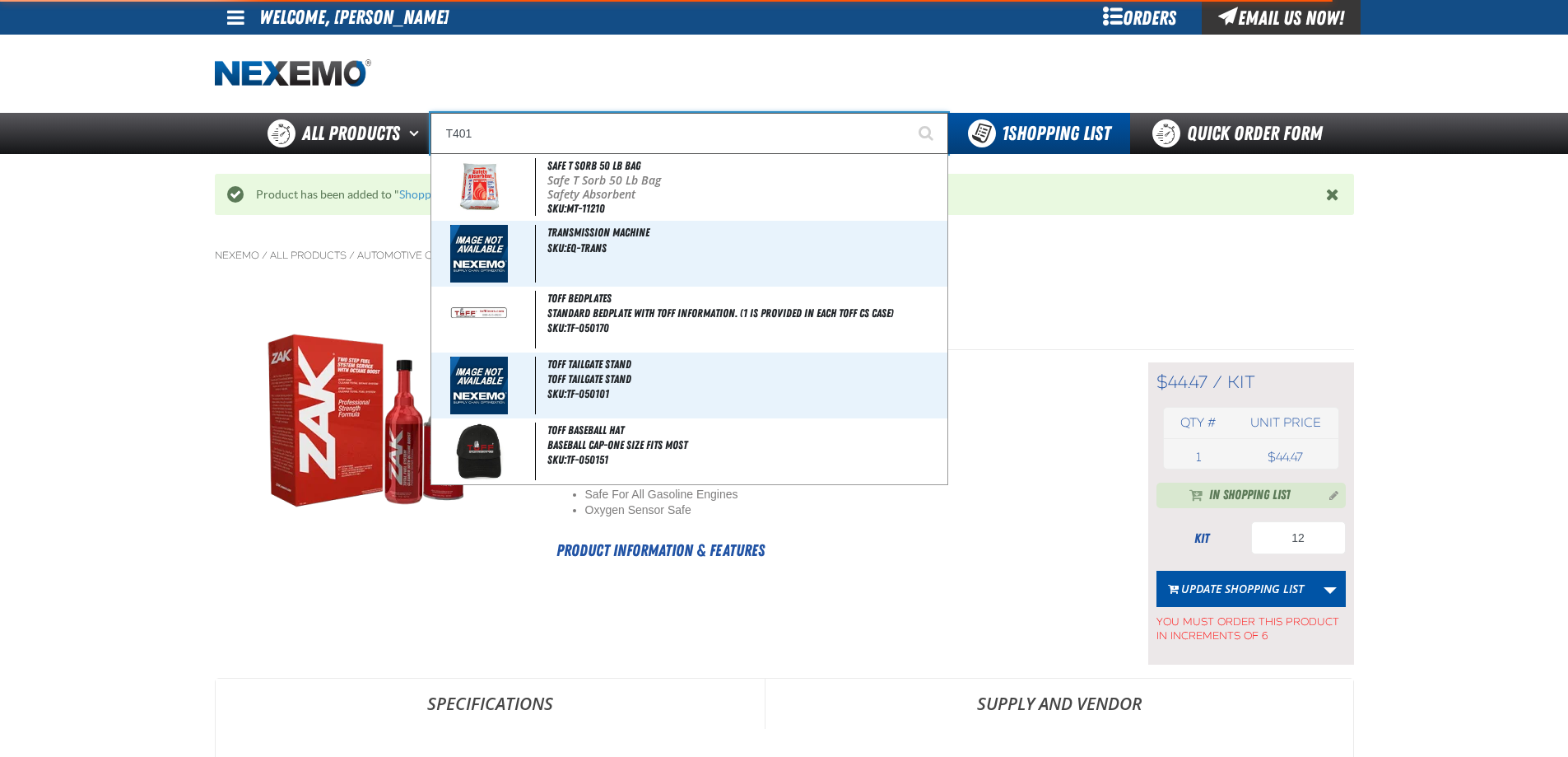
type input "T401"
click at [907, 113] on button "Start Searching" at bounding box center [928, 133] width 41 height 41
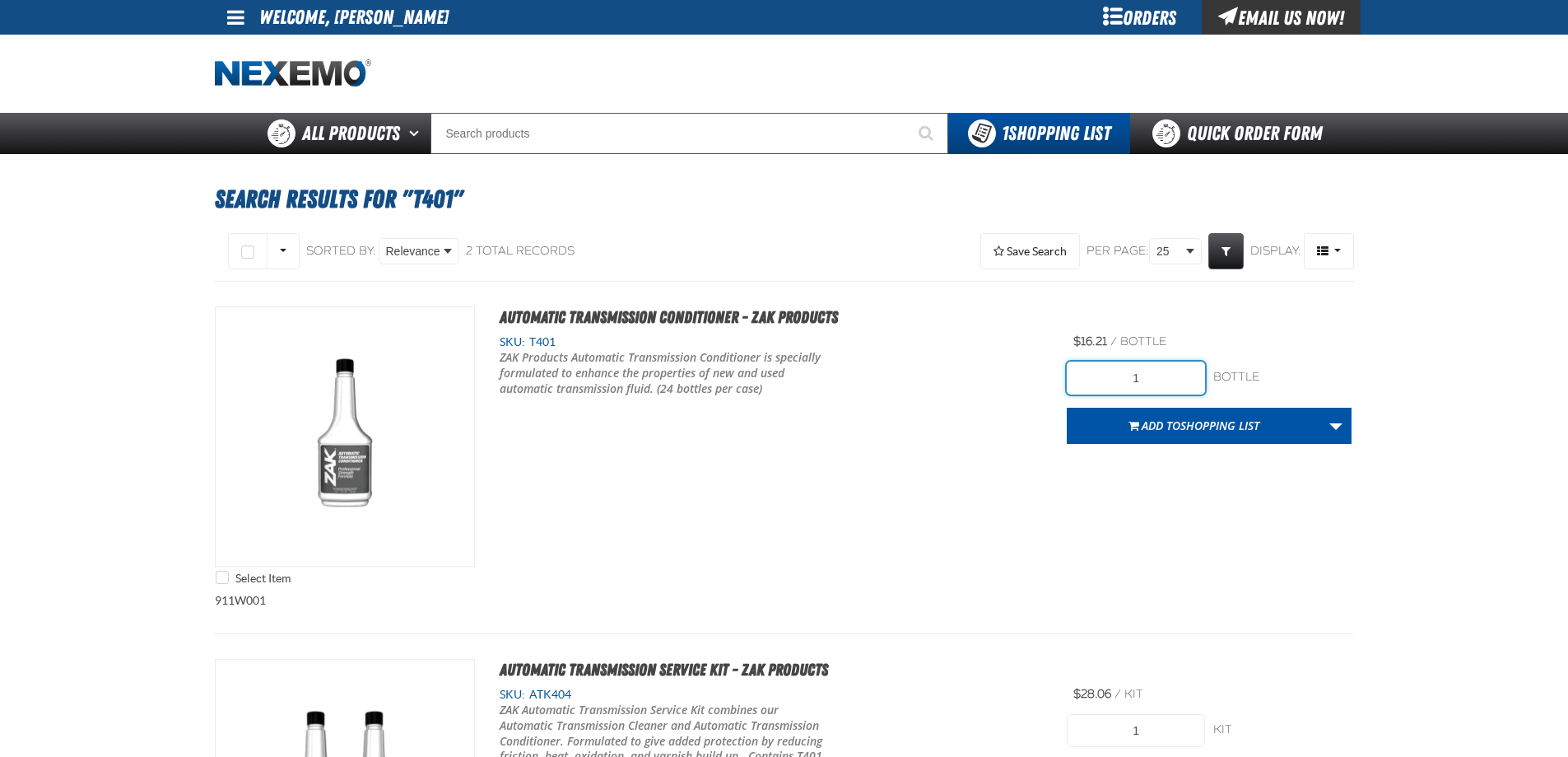
click at [1162, 371] on input "1" at bounding box center [1135, 378] width 138 height 33
type input "24"
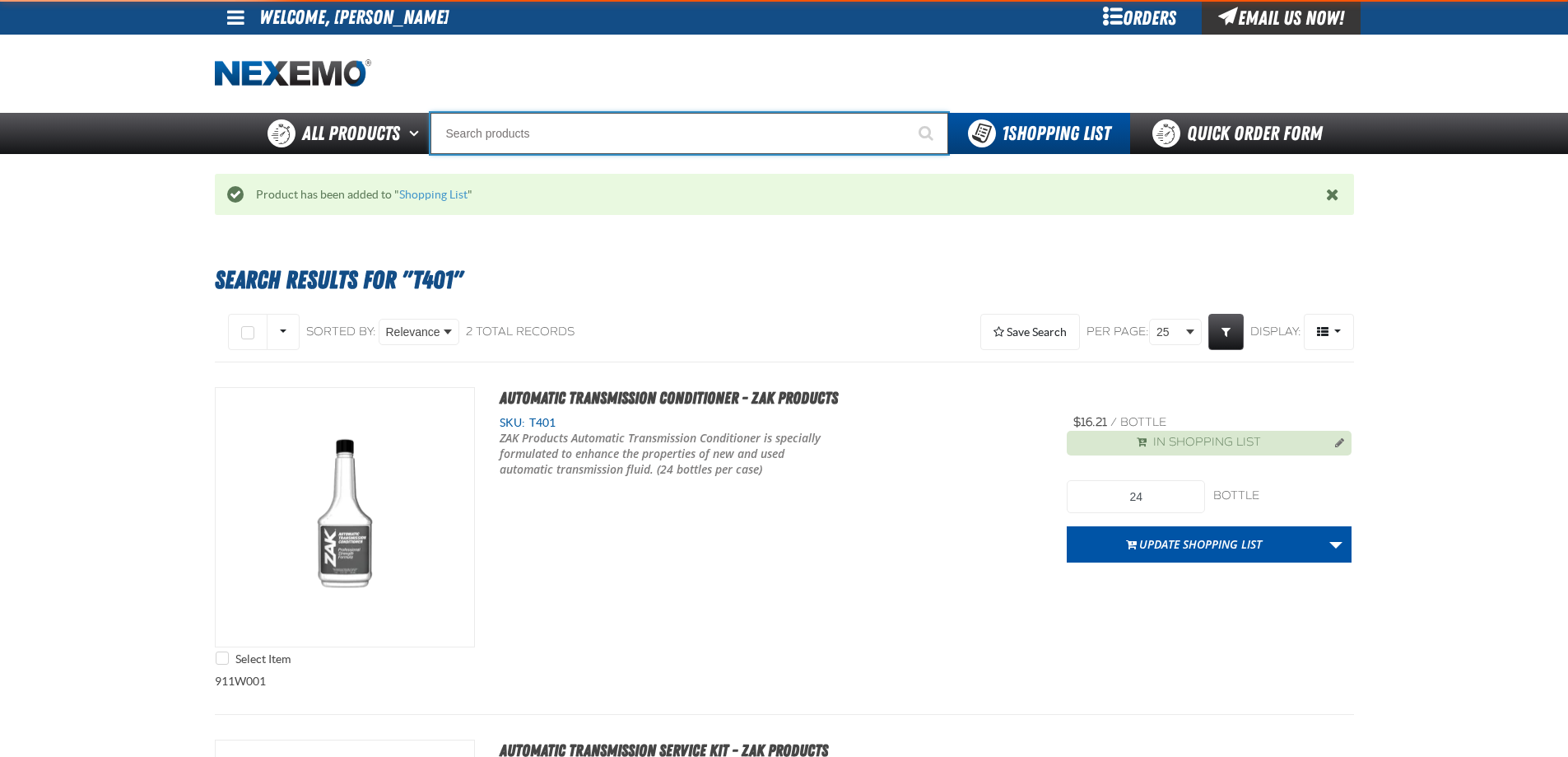
click at [507, 128] on input "Search" at bounding box center [689, 133] width 518 height 41
type input "F600"
click at [907, 113] on button "Start Searching" at bounding box center [928, 133] width 41 height 41
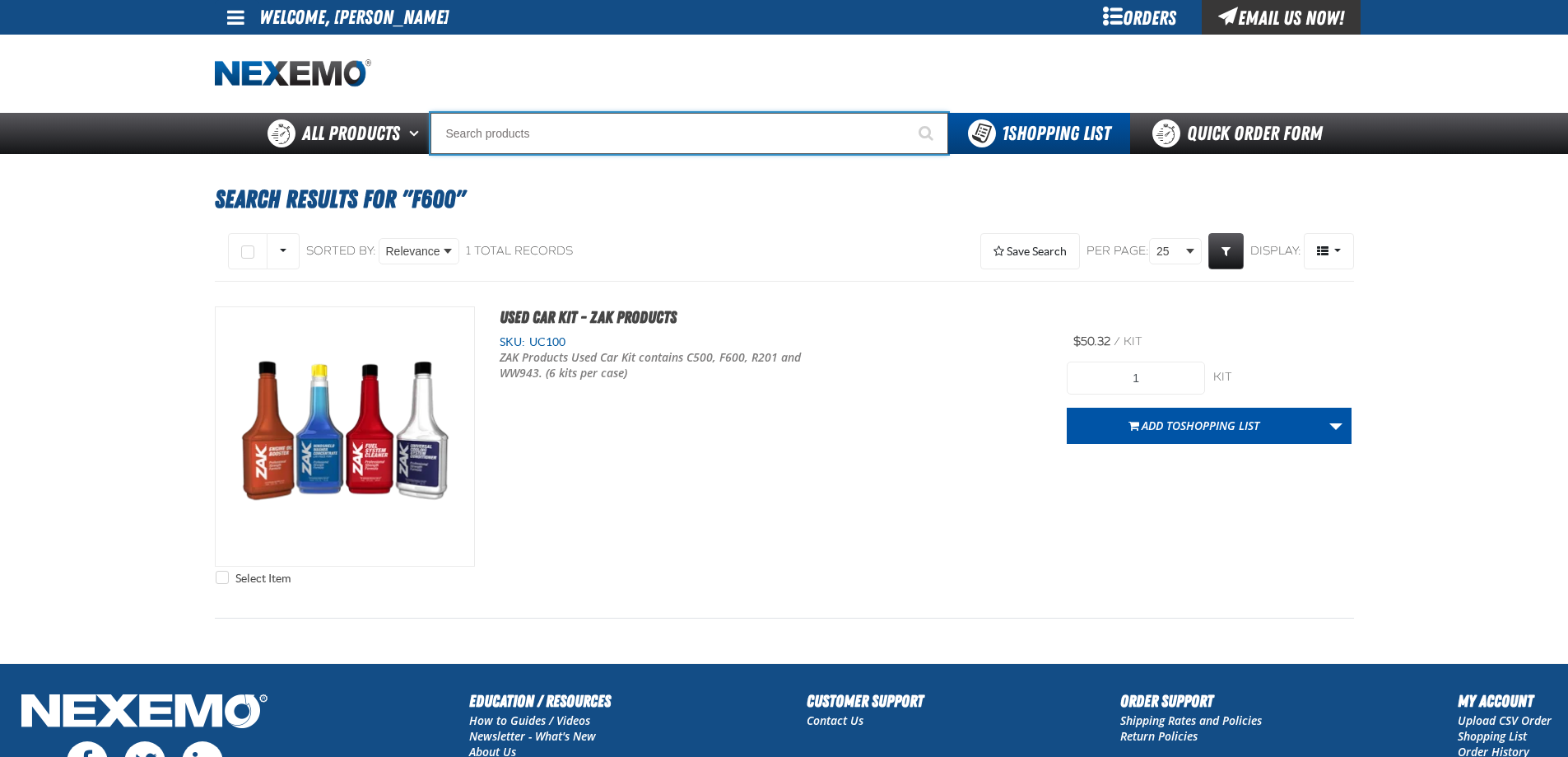
click at [520, 130] on input "Search" at bounding box center [689, 133] width 518 height 41
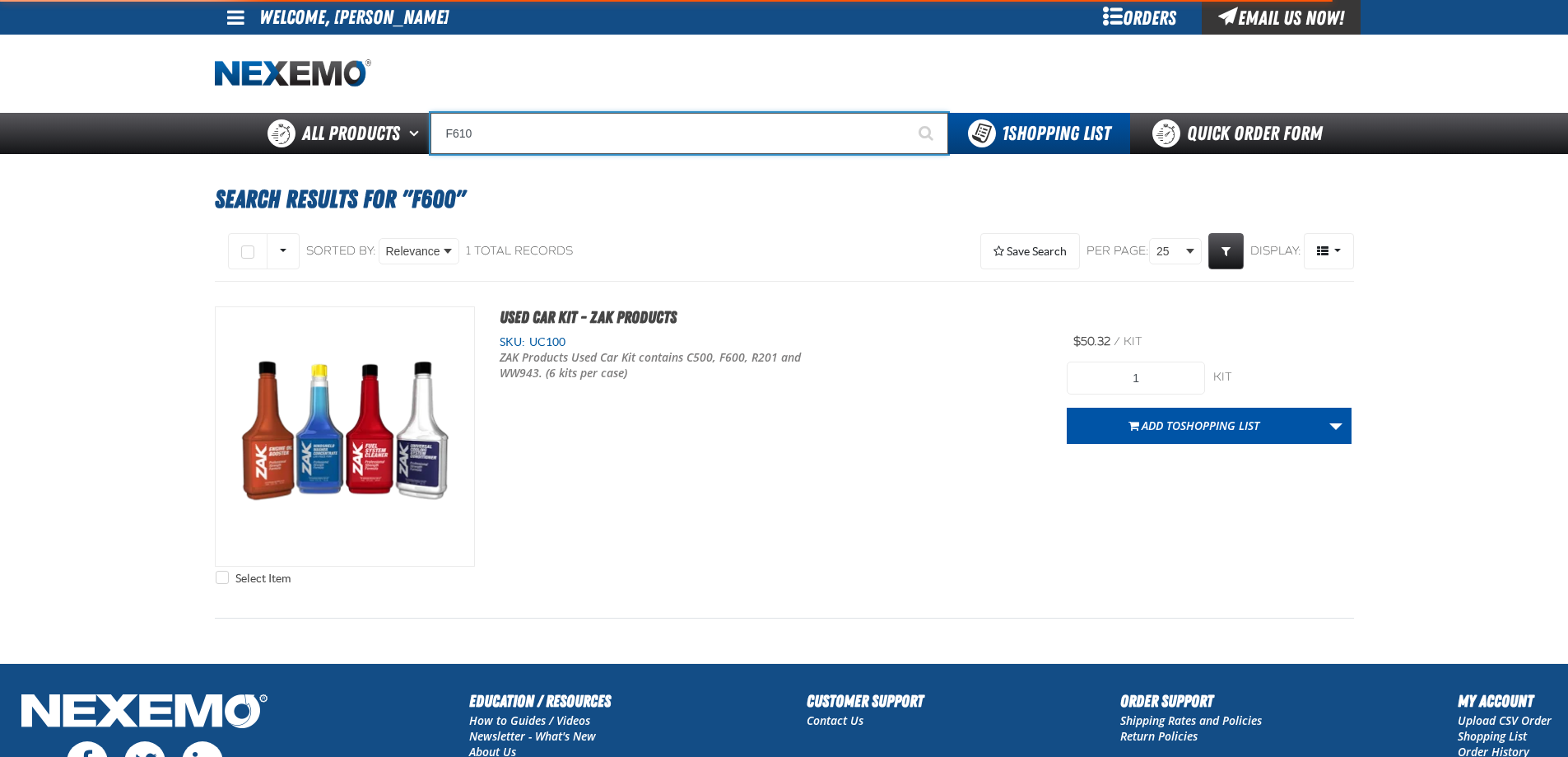
type input "F610"
click at [907, 113] on button "Start Searching" at bounding box center [928, 133] width 41 height 41
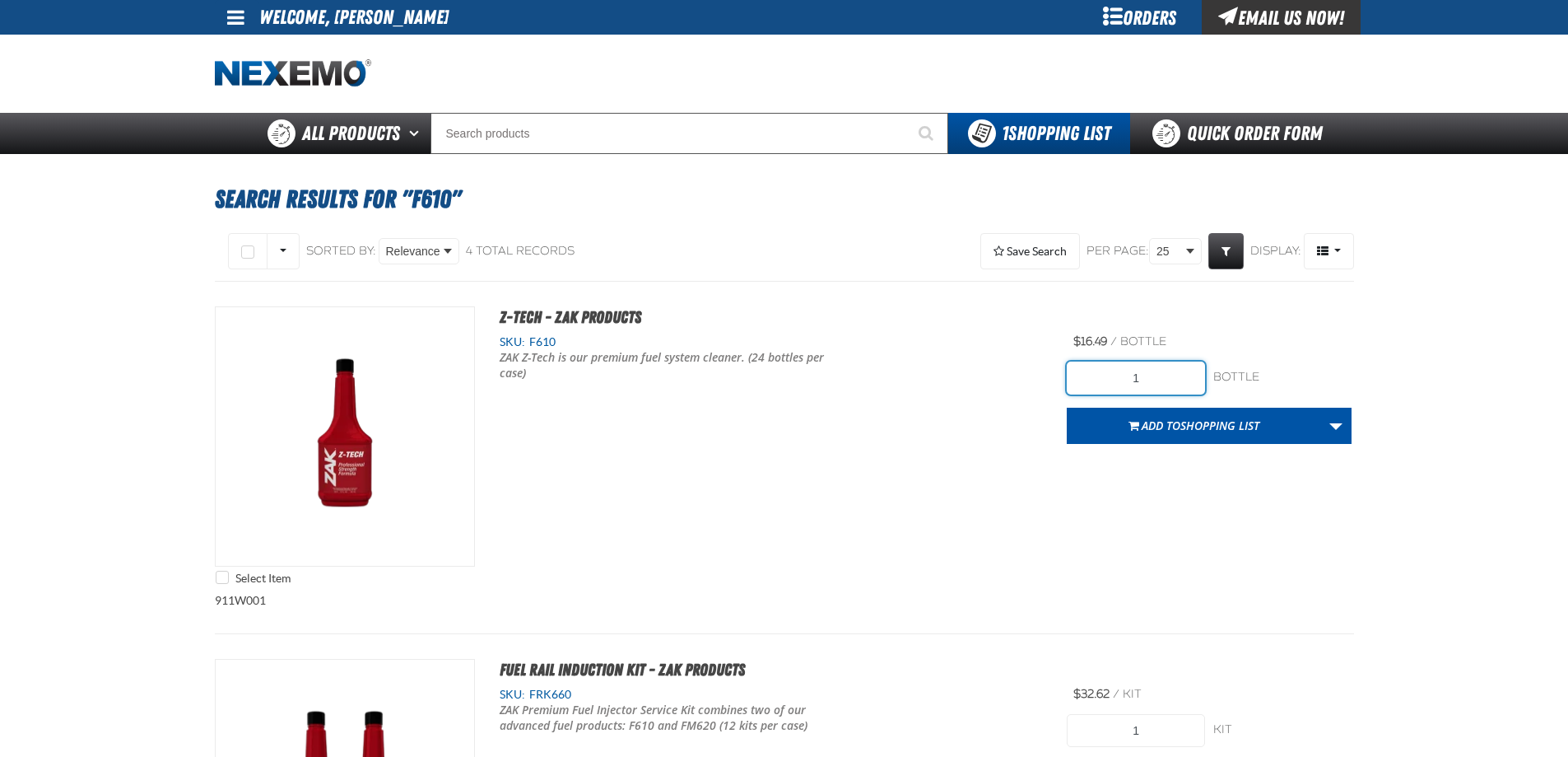
click at [1111, 378] on input "1" at bounding box center [1135, 378] width 138 height 33
type input "24"
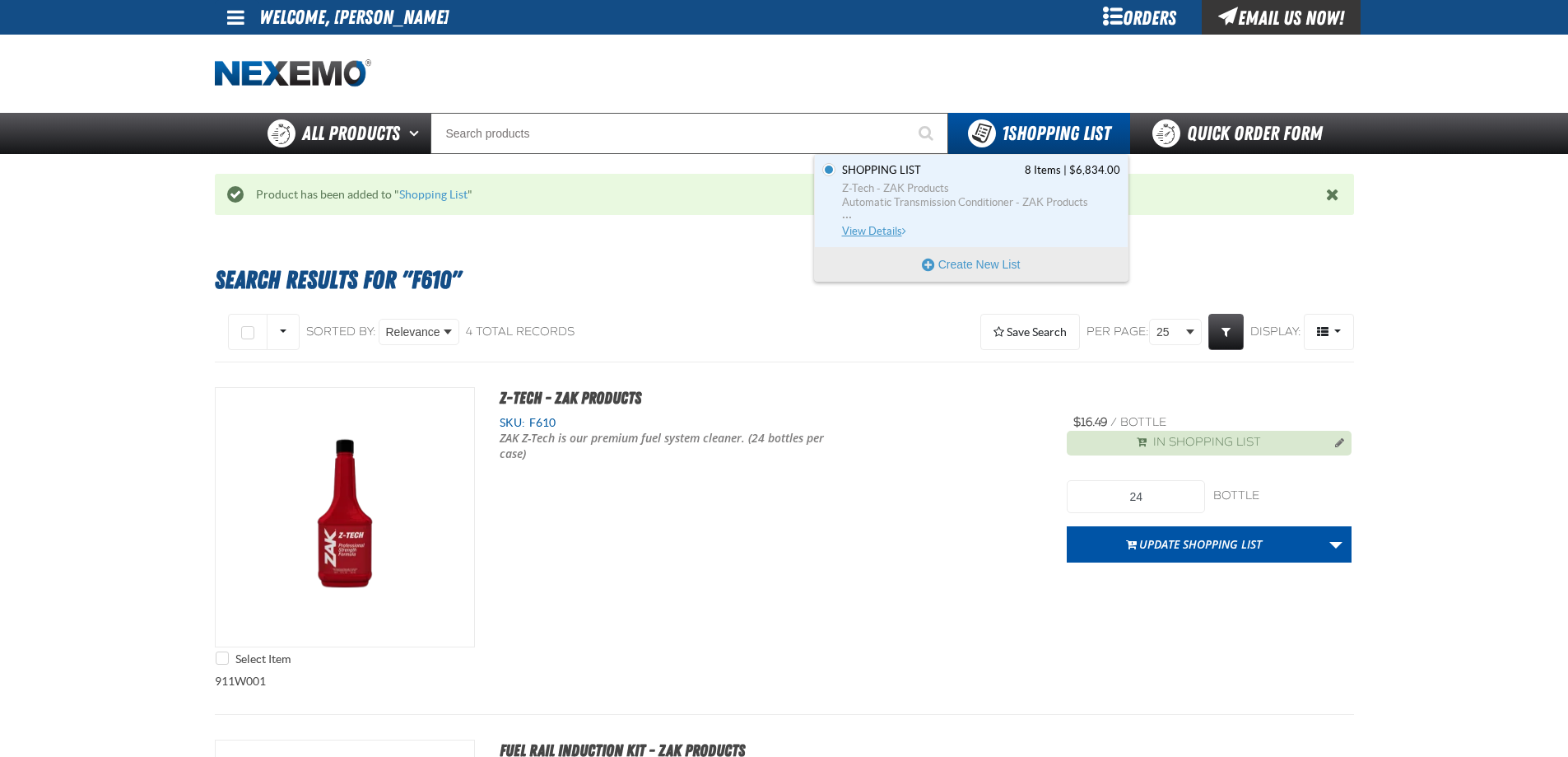
click at [1027, 183] on span "Z-Tech - ZAK Products" at bounding box center [981, 189] width 278 height 15
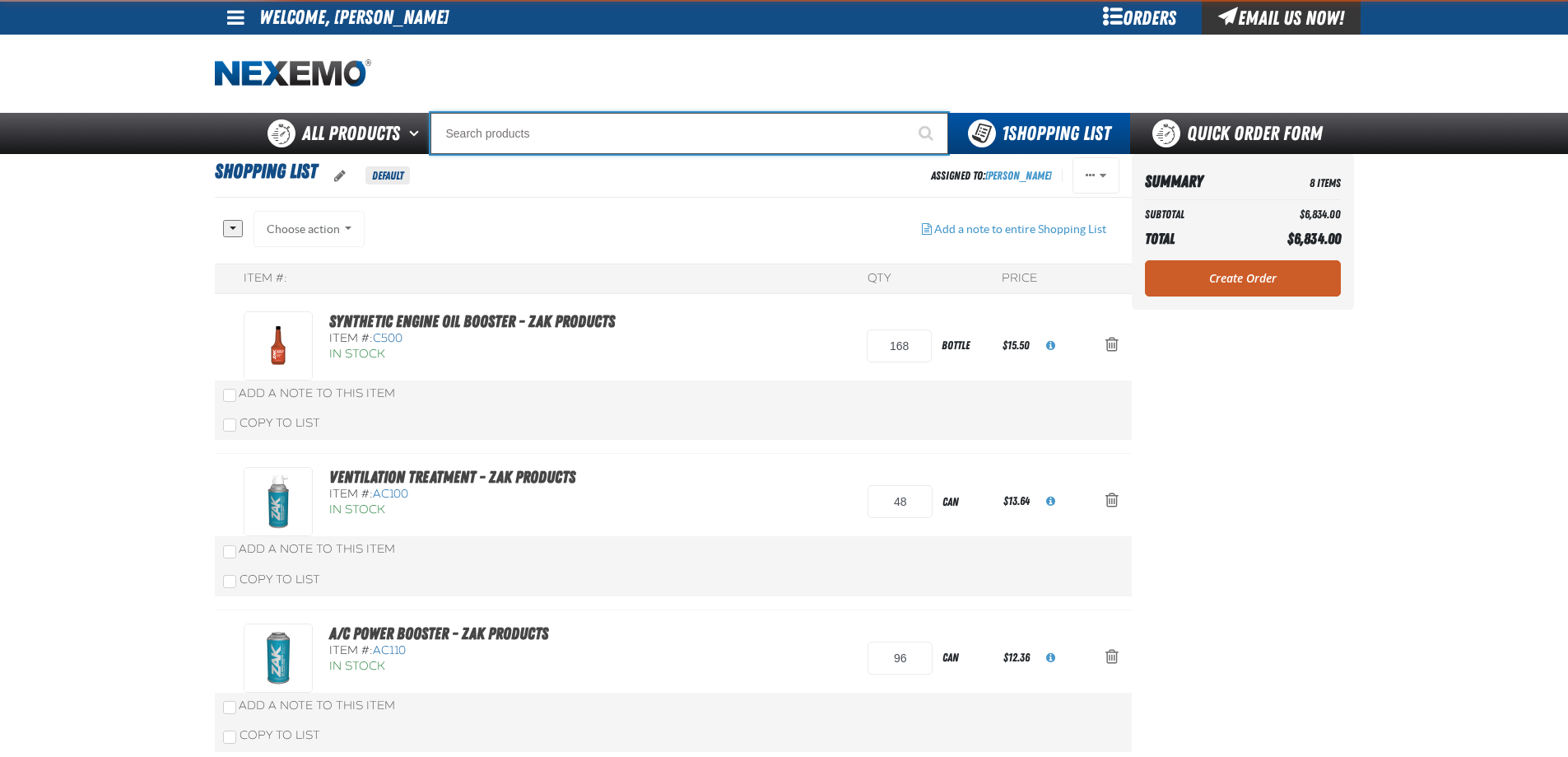
click at [618, 127] on input "Search" at bounding box center [689, 133] width 518 height 41
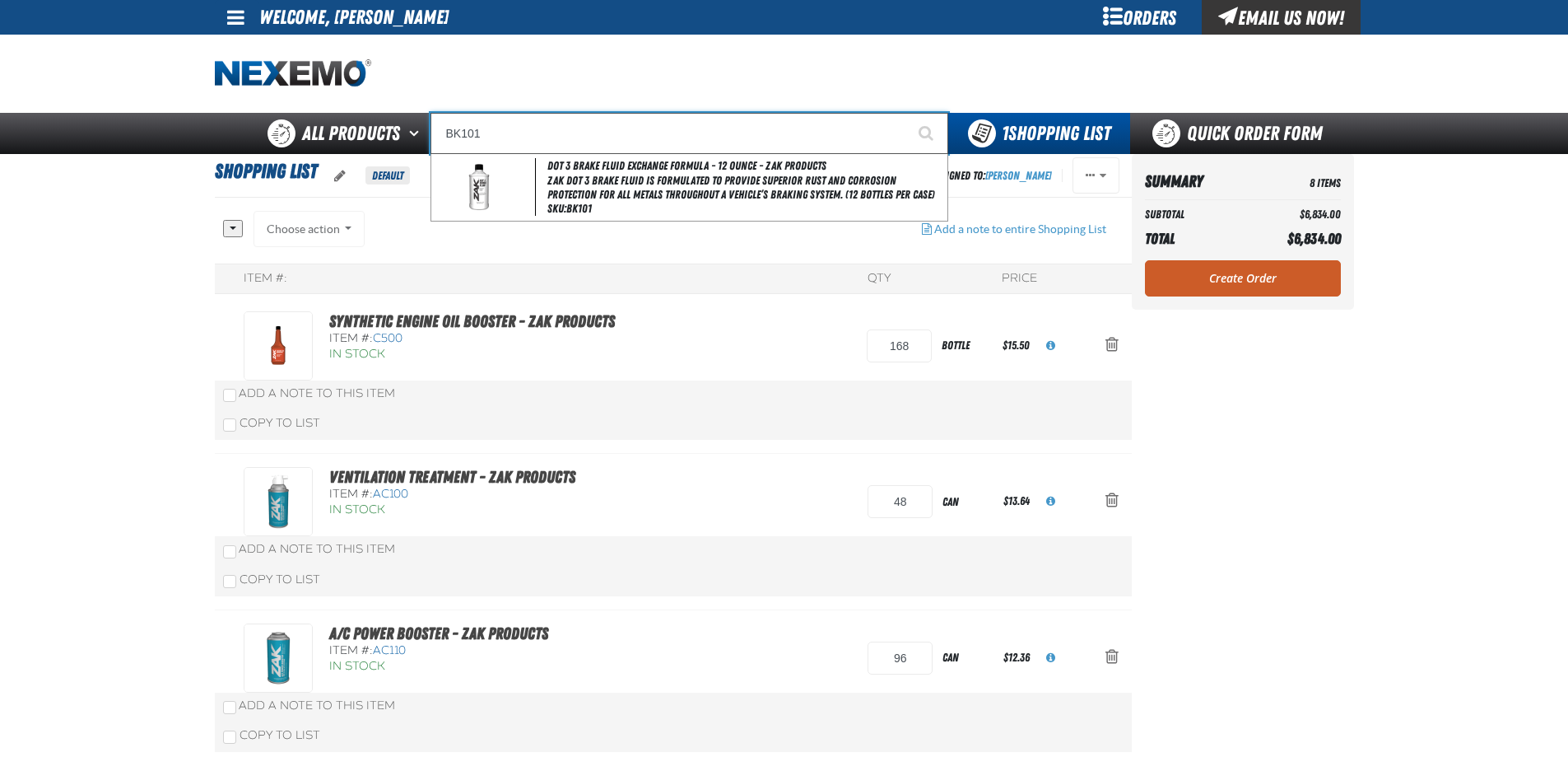
type input "BK101"
click at [907, 113] on button "Start Searching" at bounding box center [928, 133] width 41 height 41
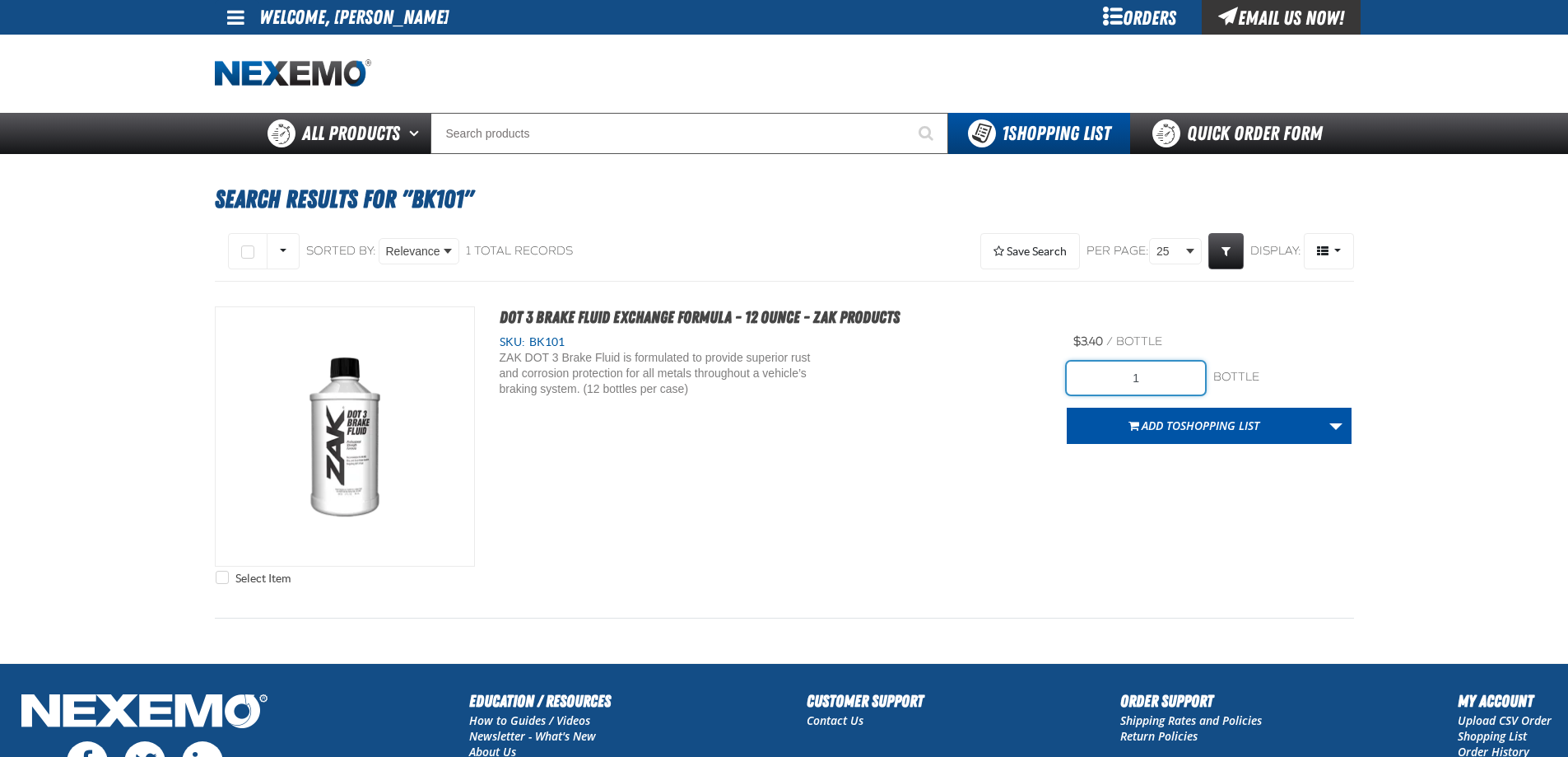
click at [1166, 374] on input "1" at bounding box center [1135, 378] width 138 height 33
type input "120"
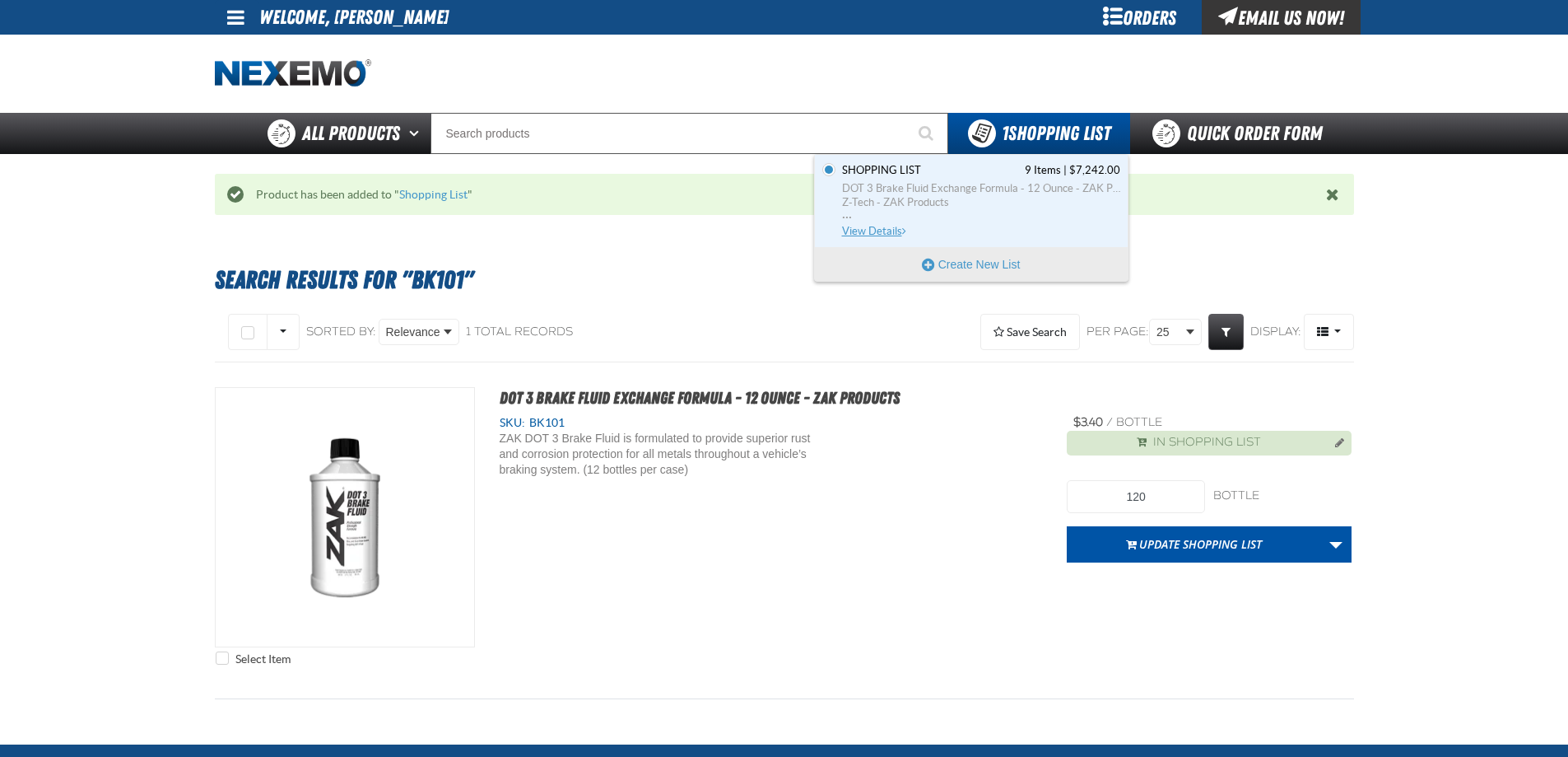
click at [976, 181] on span "DOT 3 Brake Fluid Exchange Formula - 12 Ounce - ZAK Products" at bounding box center [981, 189] width 278 height 15
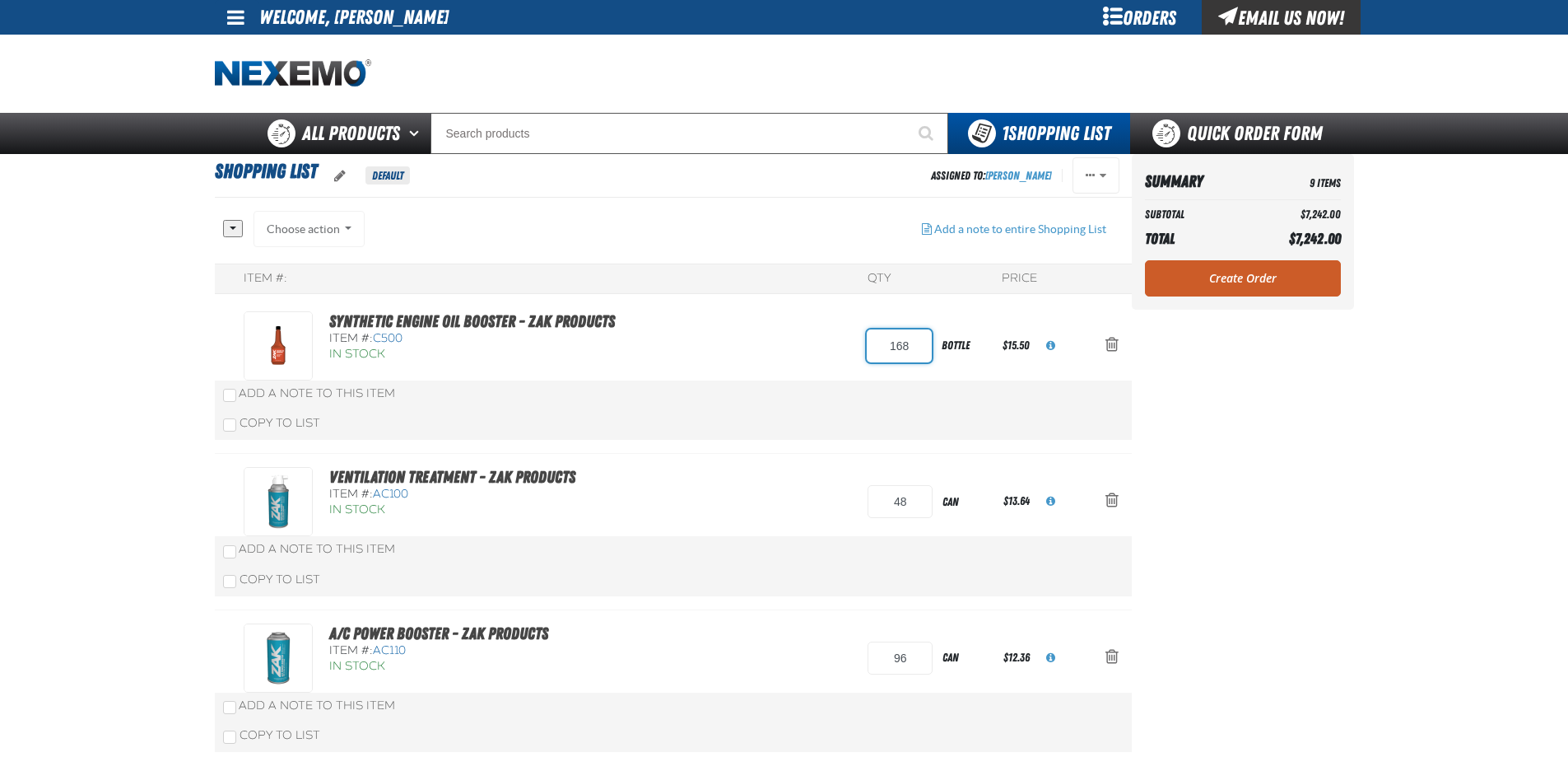
click at [905, 355] on input "168" at bounding box center [899, 345] width 65 height 33
type input "144"
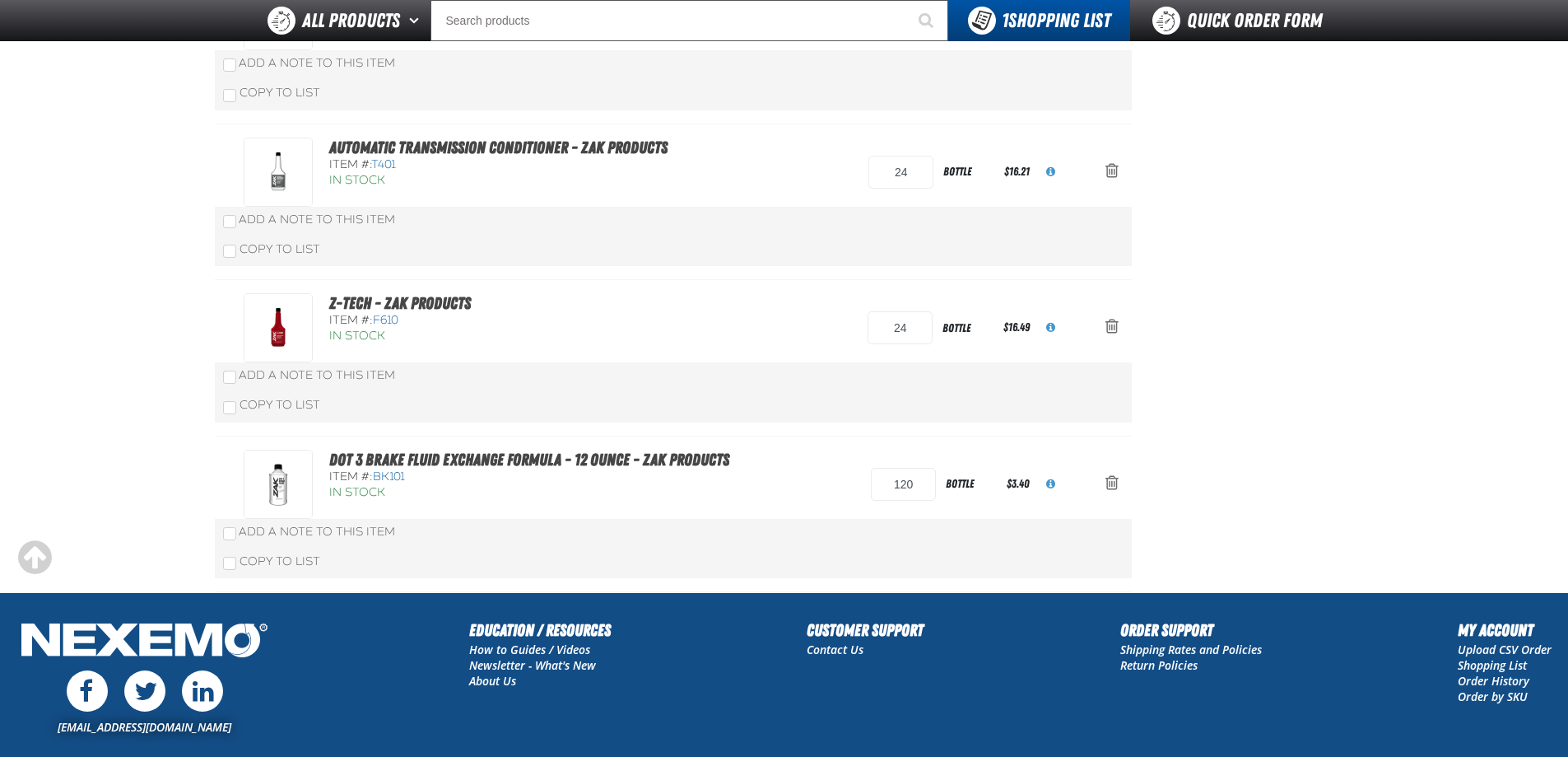
scroll to position [989, 0]
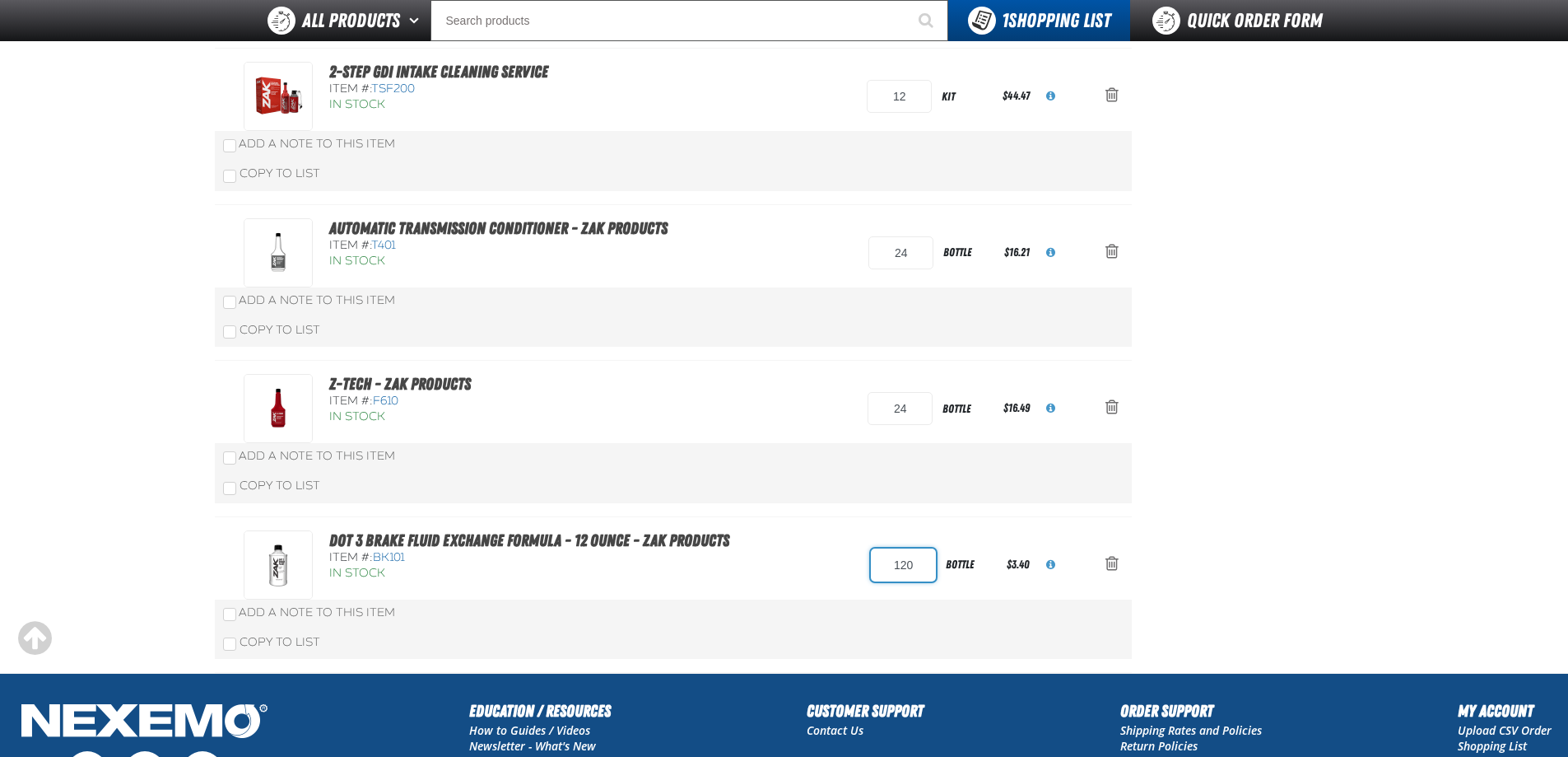
click at [928, 567] on input "120" at bounding box center [903, 564] width 65 height 33
type input "144"
click at [924, 568] on input "144" at bounding box center [903, 564] width 65 height 33
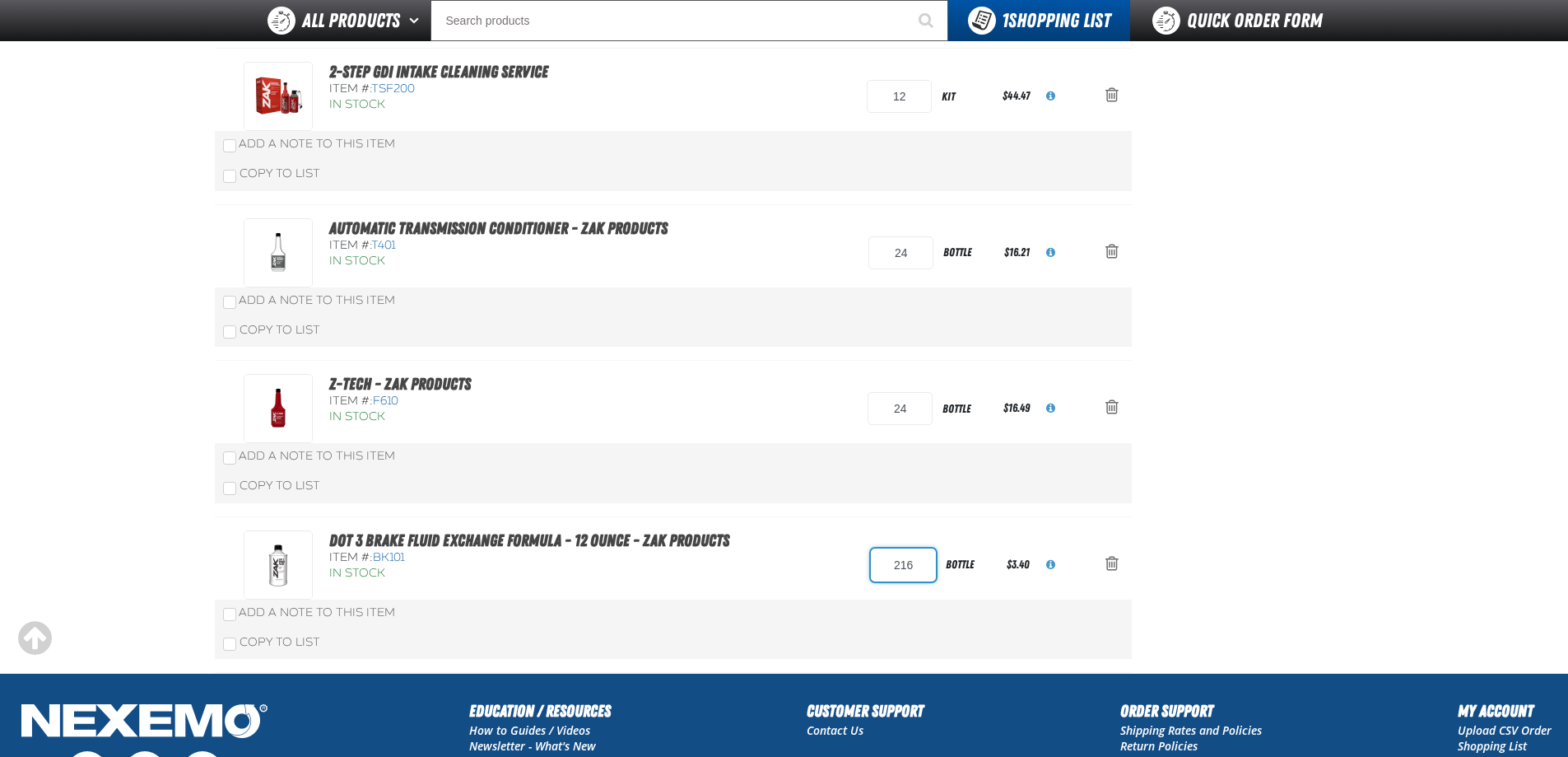
type input "216"
click at [923, 568] on input "216" at bounding box center [903, 564] width 65 height 33
click at [924, 568] on input "216" at bounding box center [903, 564] width 65 height 33
click at [925, 568] on input "216" at bounding box center [903, 564] width 65 height 33
type input "240"
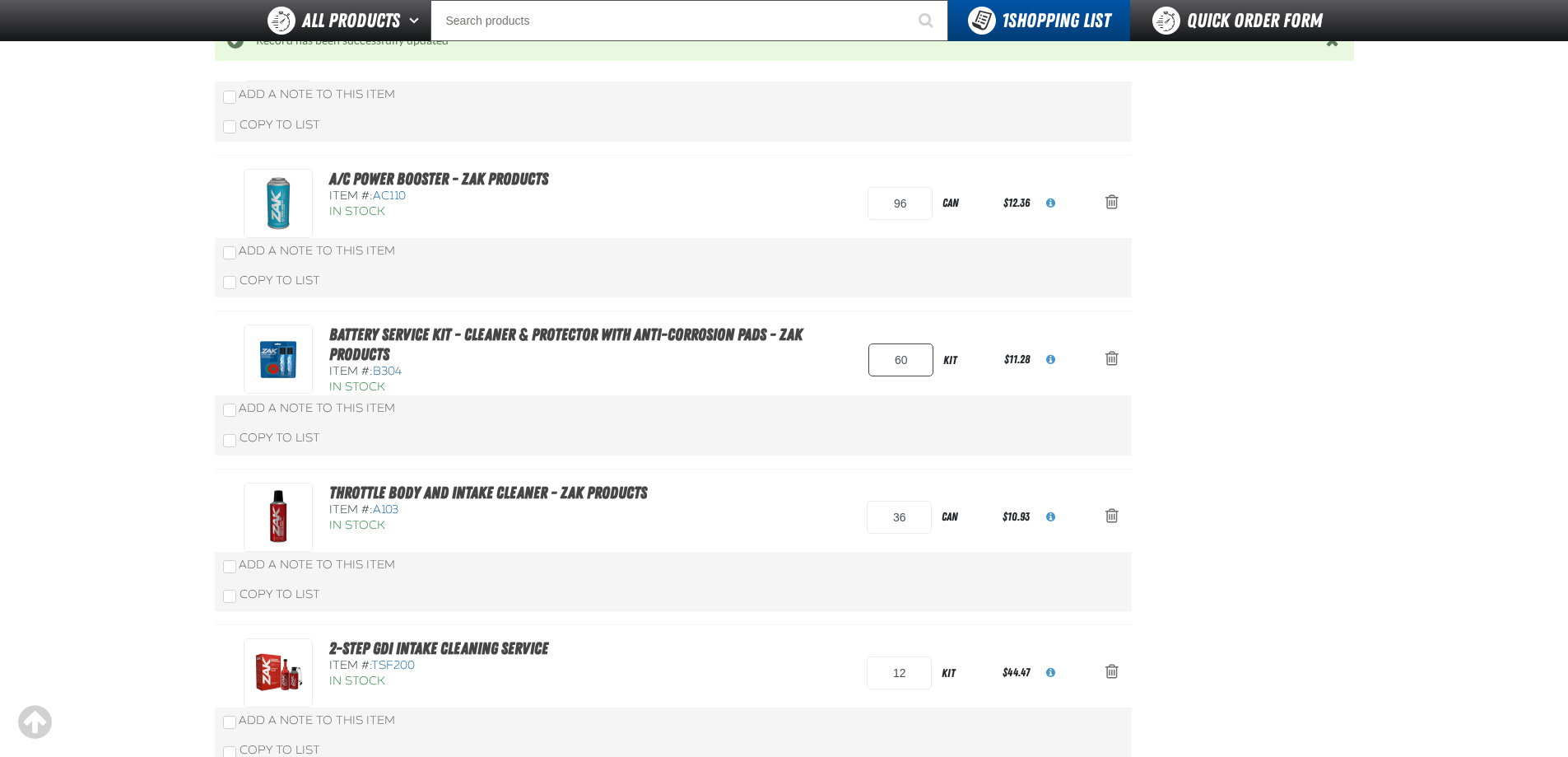
scroll to position [0, 0]
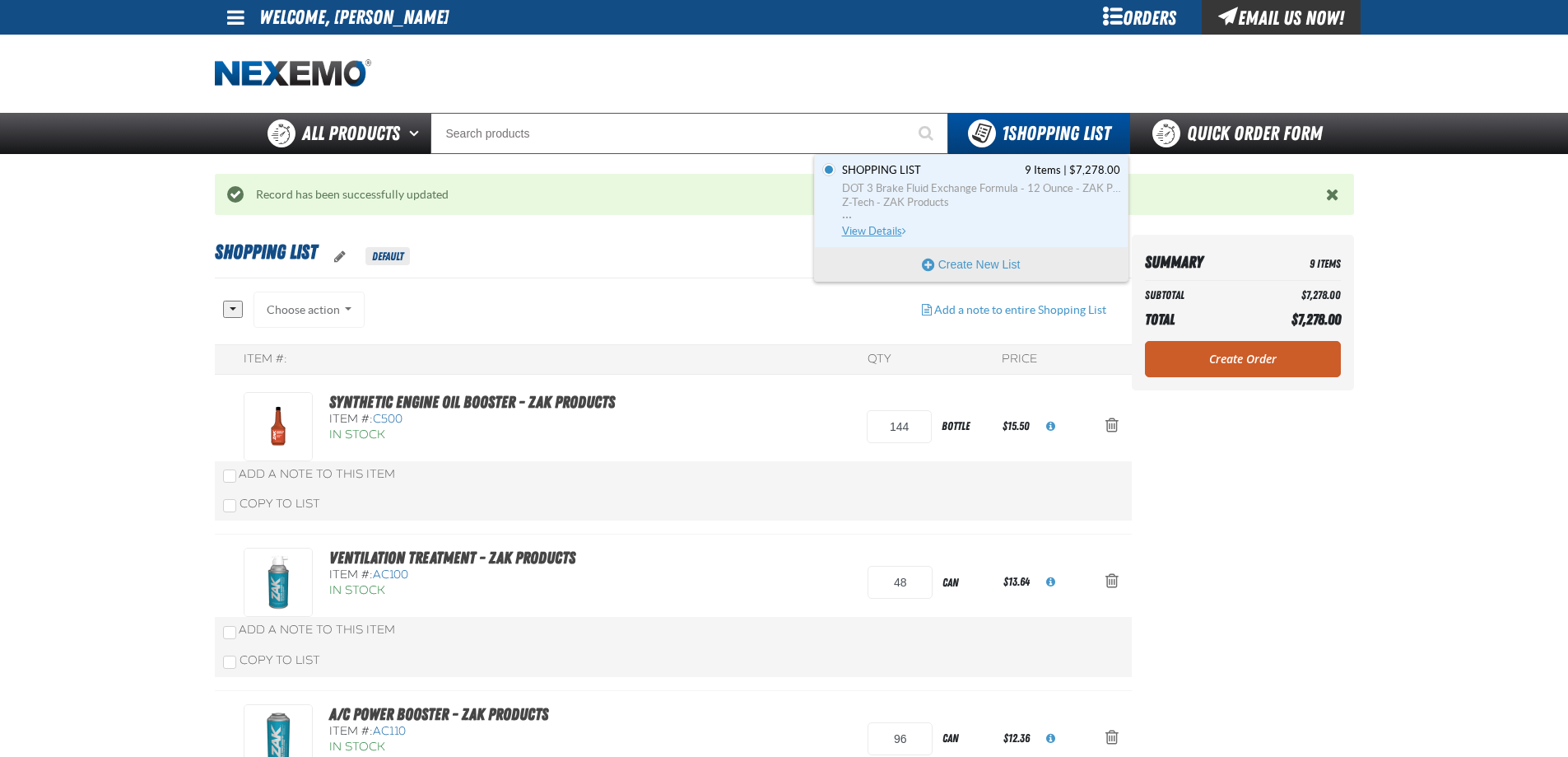
click at [938, 193] on span "DOT 3 Brake Fluid Exchange Formula - 12 Ounce - ZAK Products" at bounding box center [981, 189] width 278 height 15
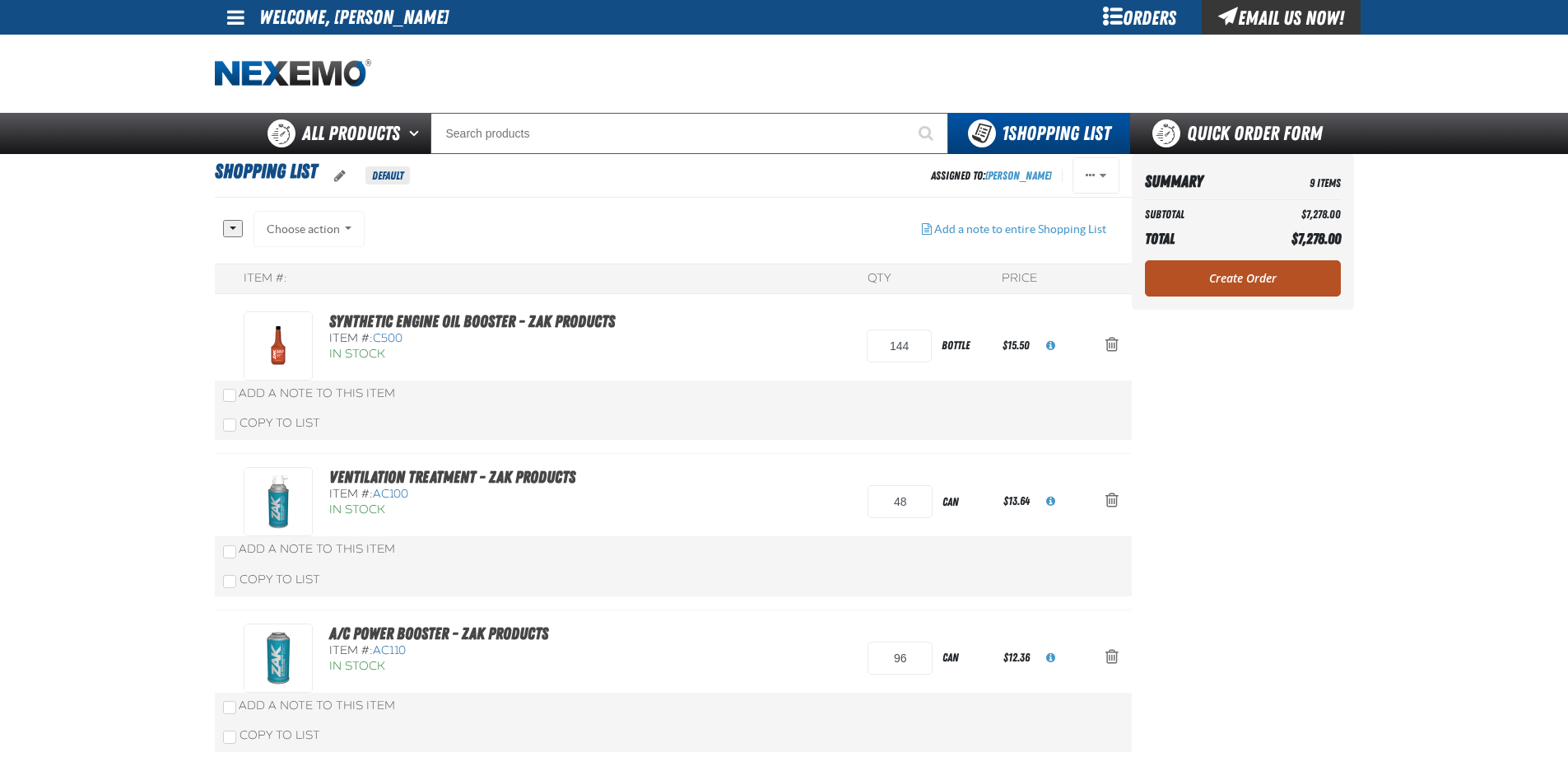
click at [1245, 277] on link "Create Order" at bounding box center [1243, 278] width 196 height 36
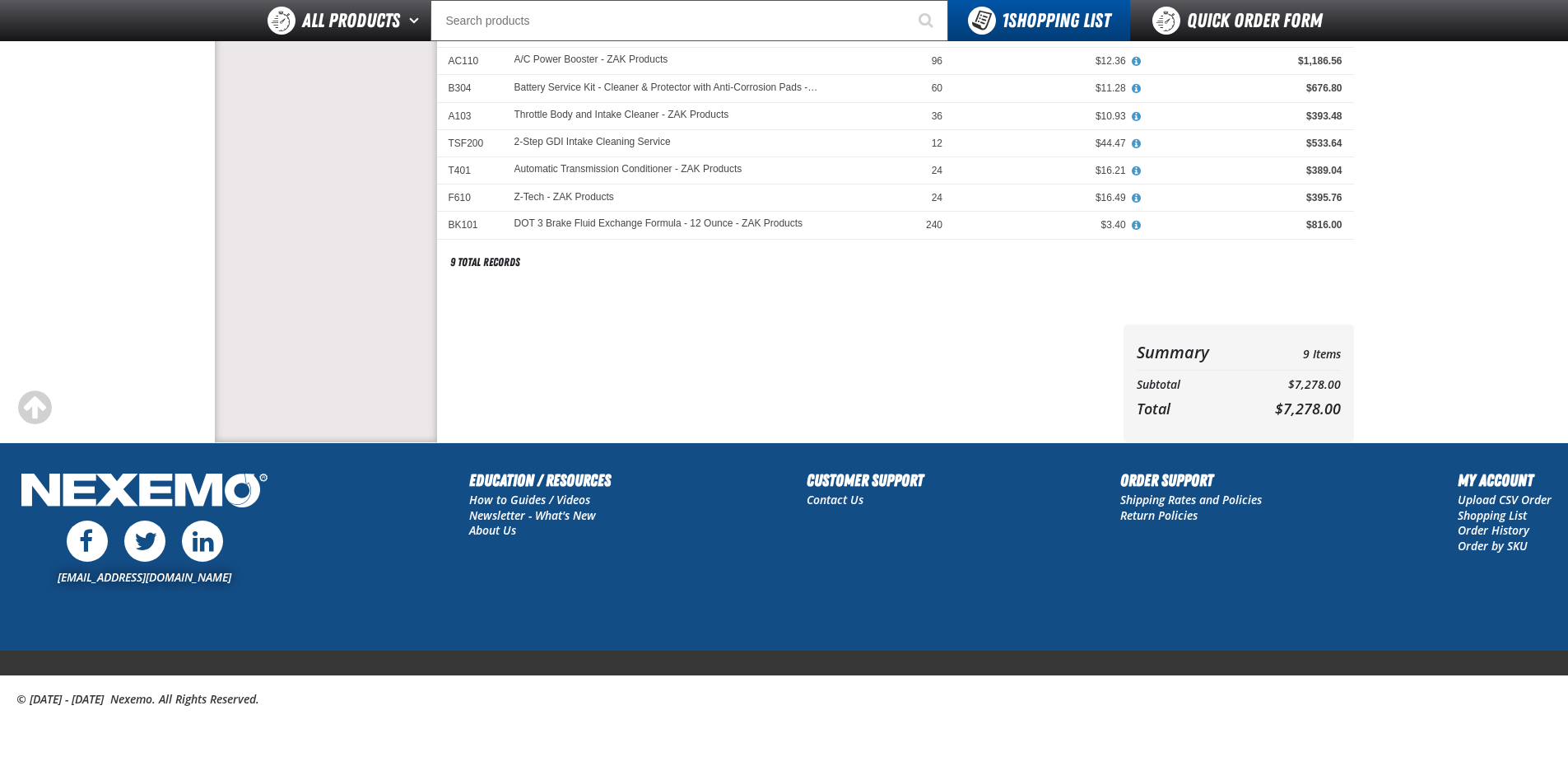
scroll to position [259, 0]
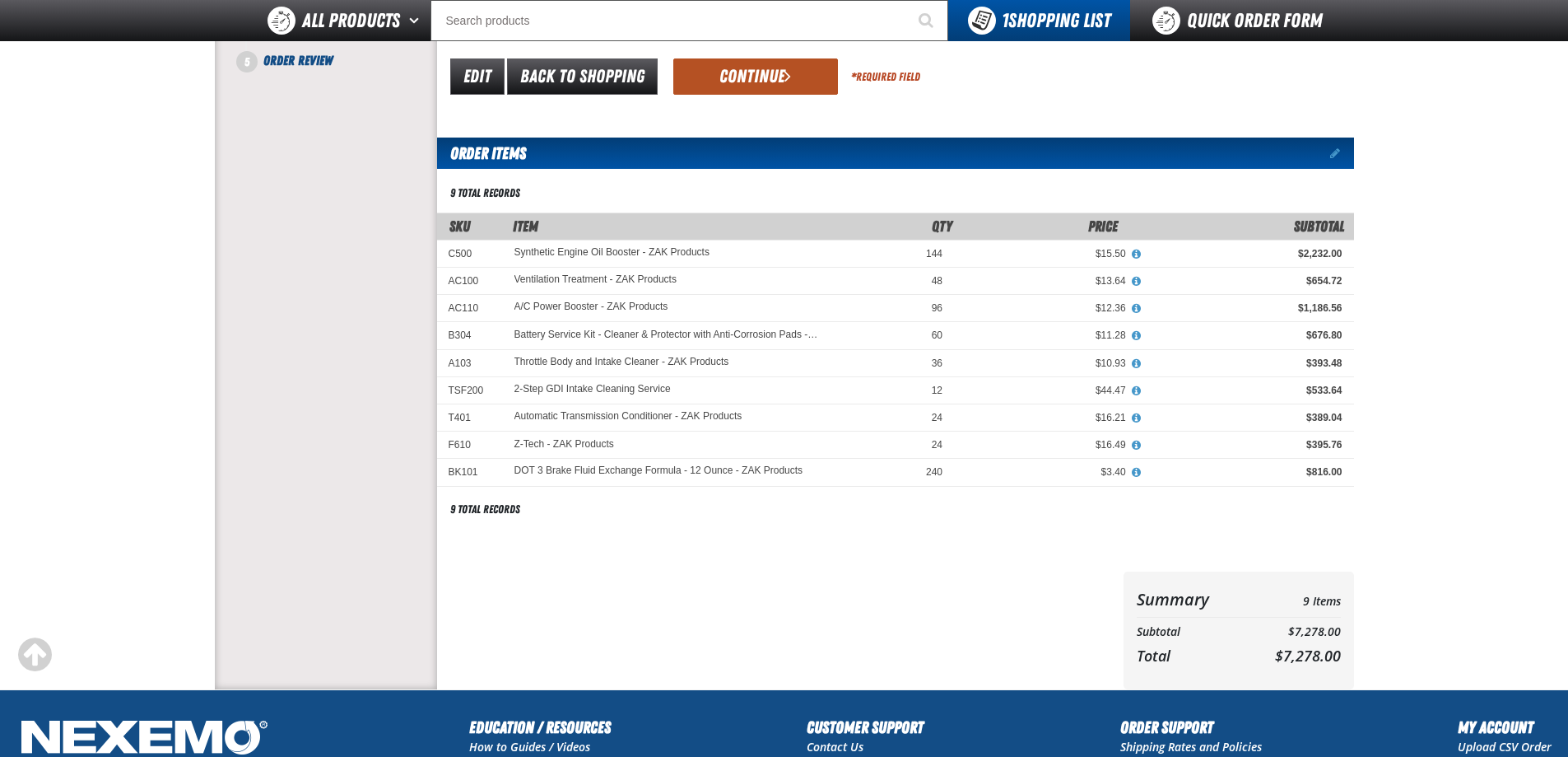
click at [767, 86] on button "Continue" at bounding box center [755, 76] width 165 height 36
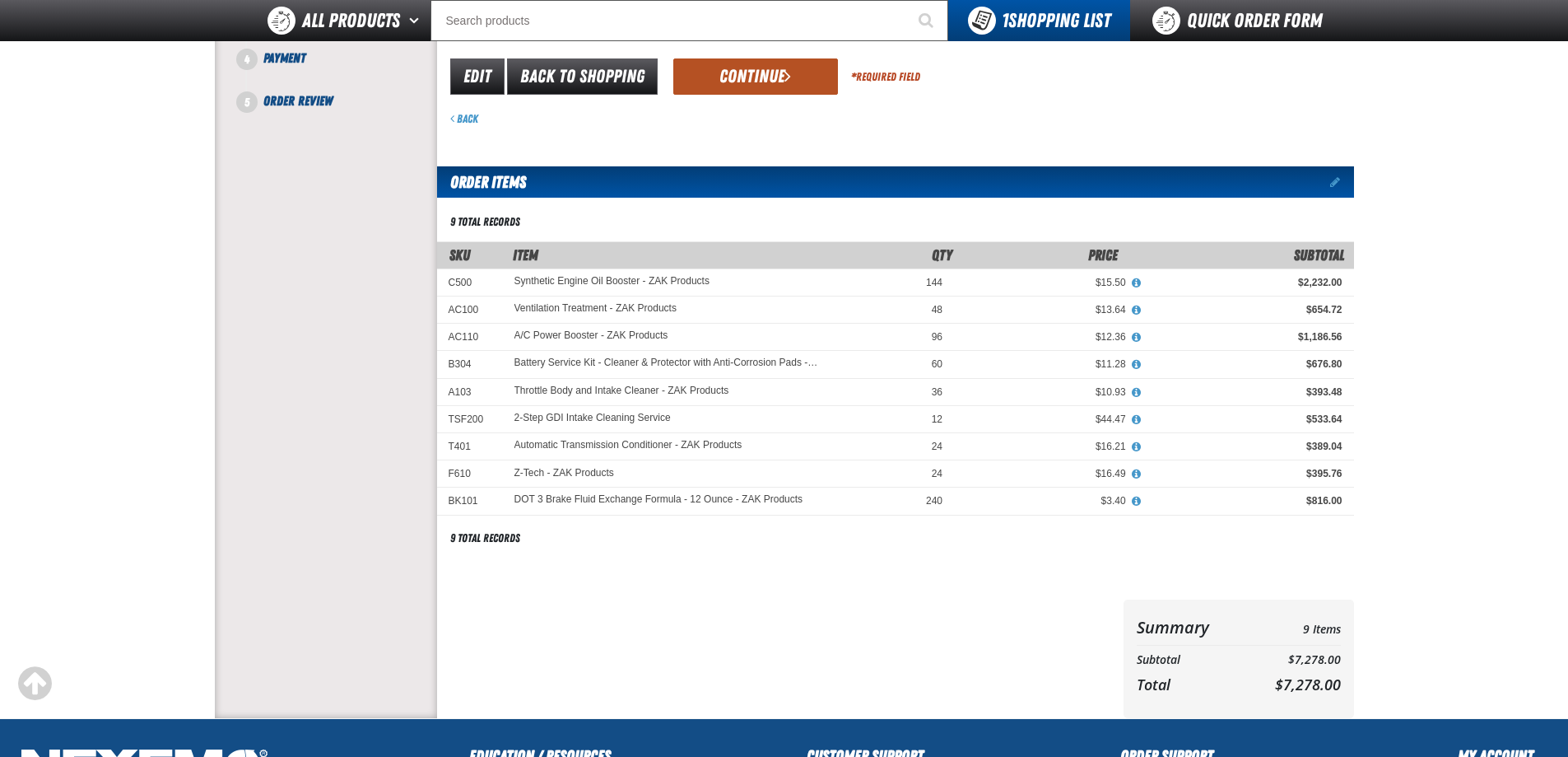
click at [757, 76] on button "Continue" at bounding box center [755, 76] width 165 height 36
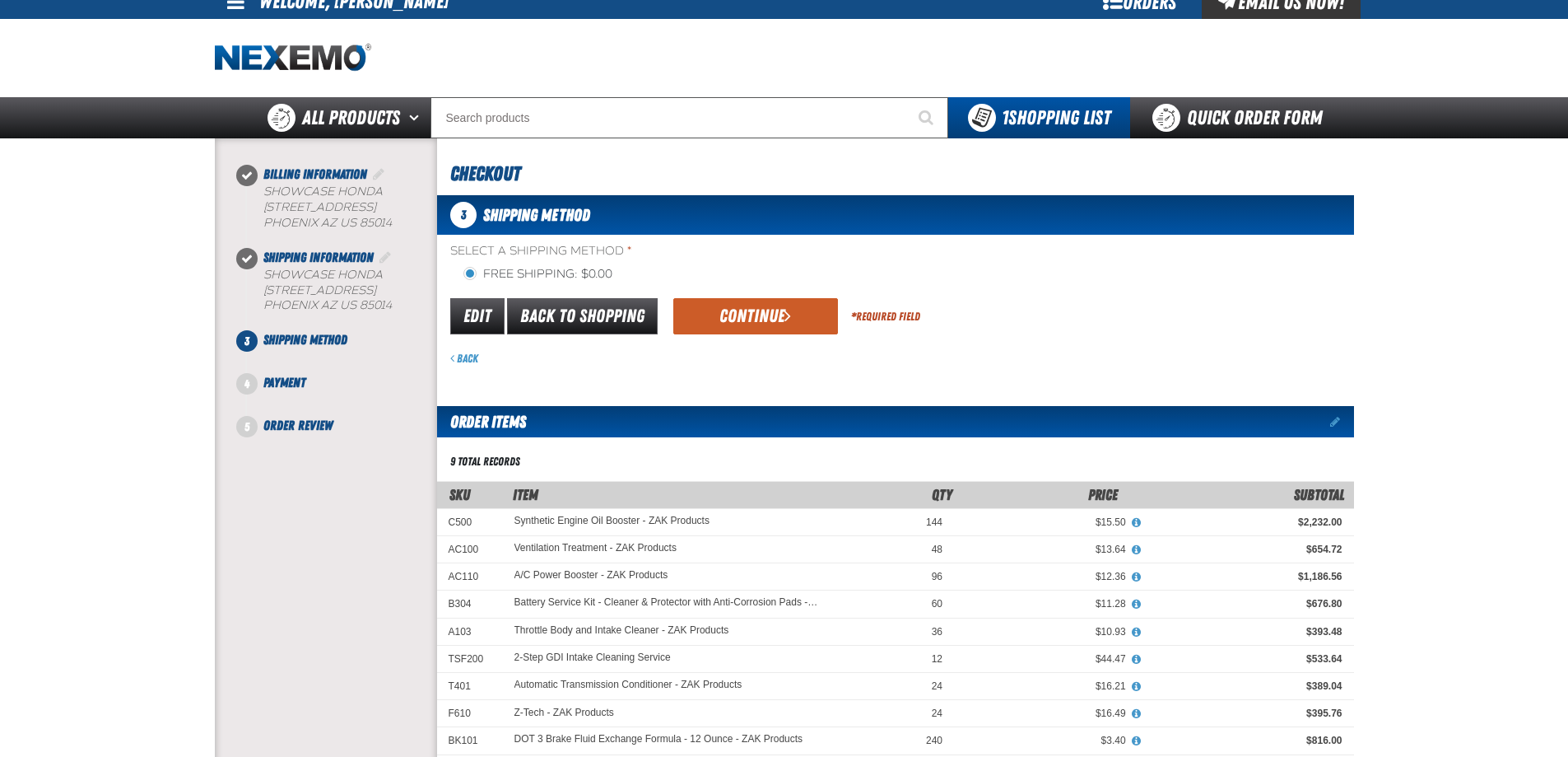
scroll to position [12, 0]
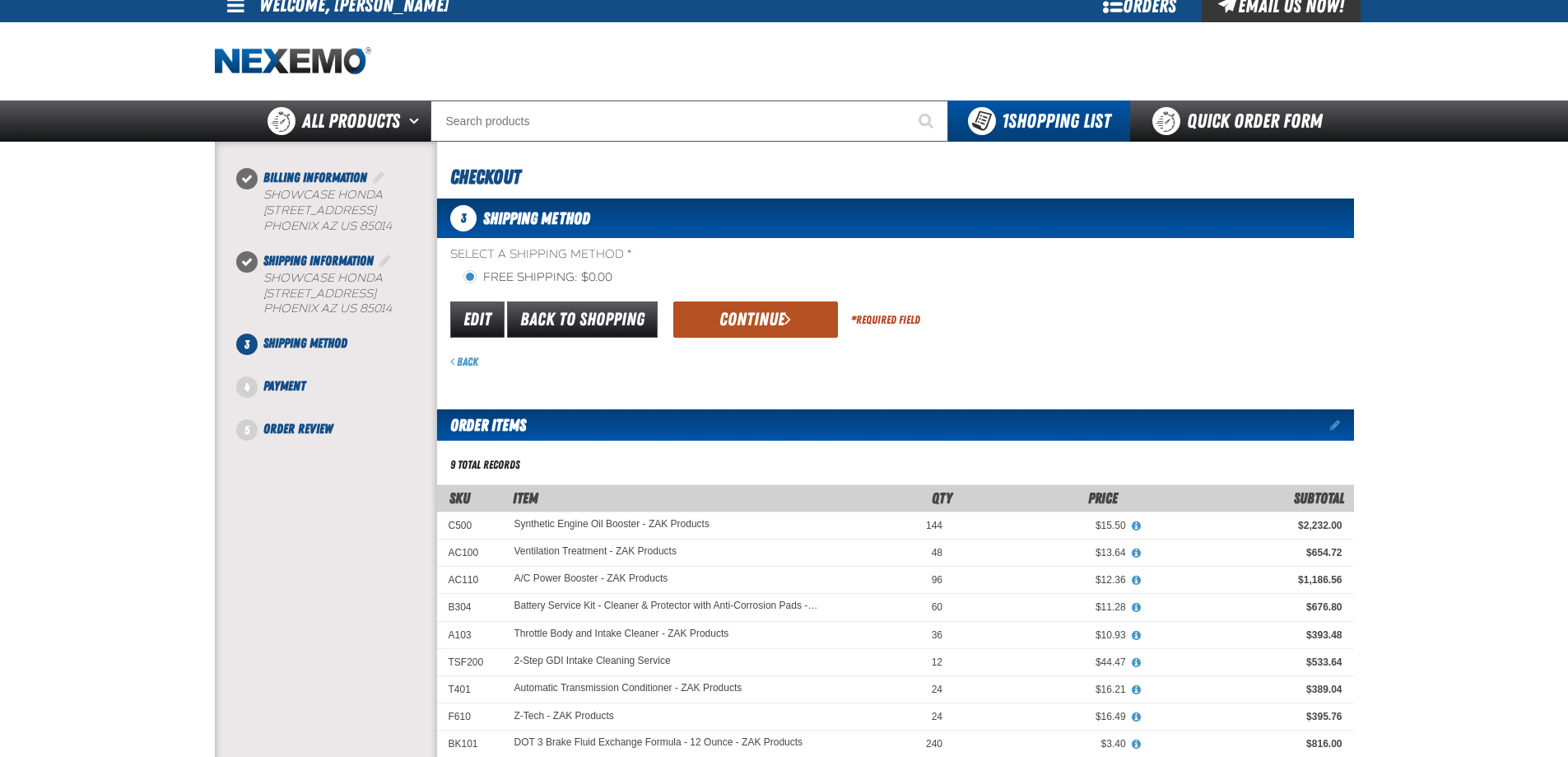
click at [735, 304] on button "Continue" at bounding box center [755, 319] width 165 height 36
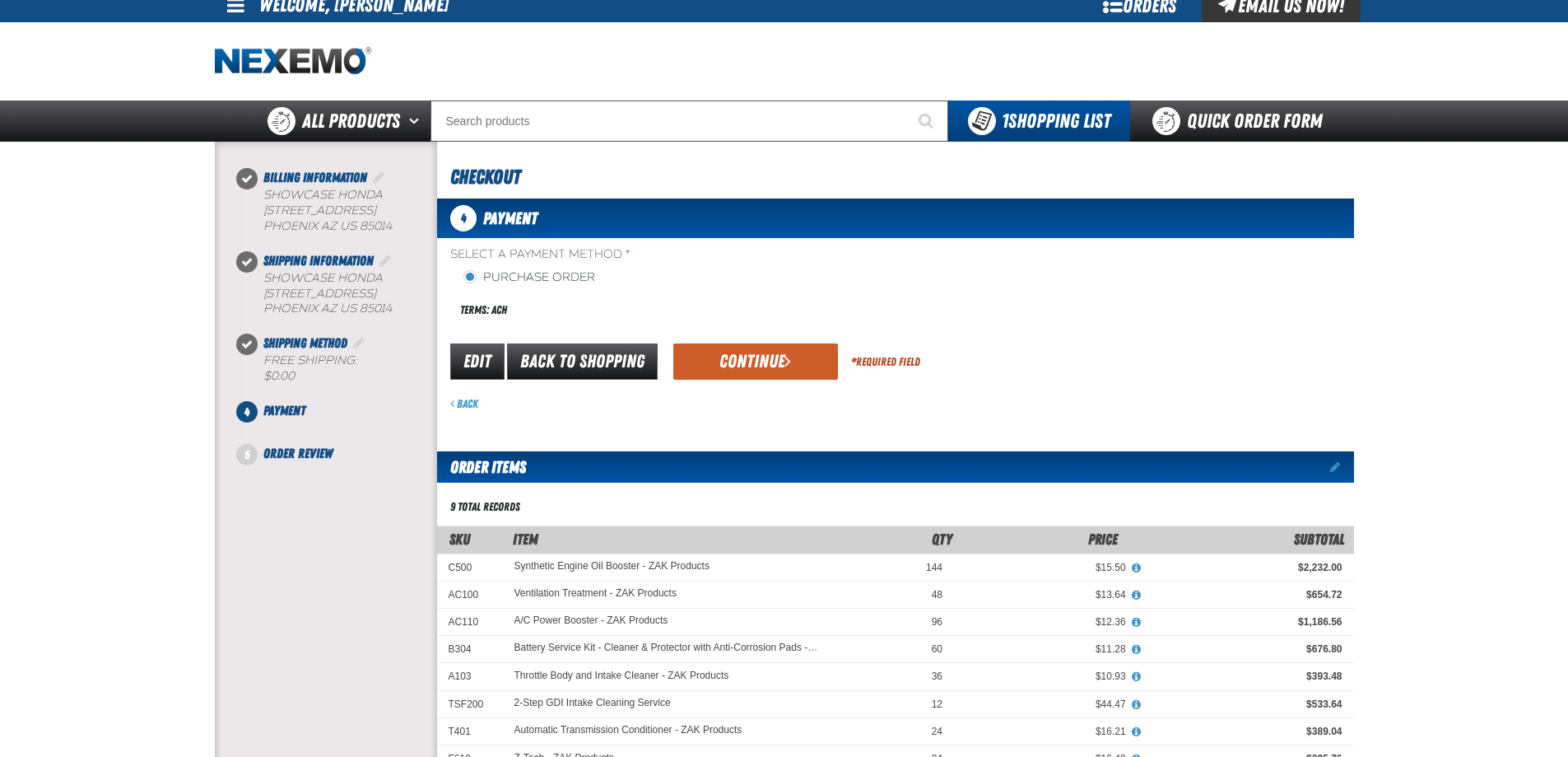
click at [718, 334] on div "Select a Payment Method * Purchase Order Terms: ACH payment_term_4 *" at bounding box center [895, 328] width 916 height 165
click at [718, 353] on button "Continue" at bounding box center [755, 361] width 165 height 36
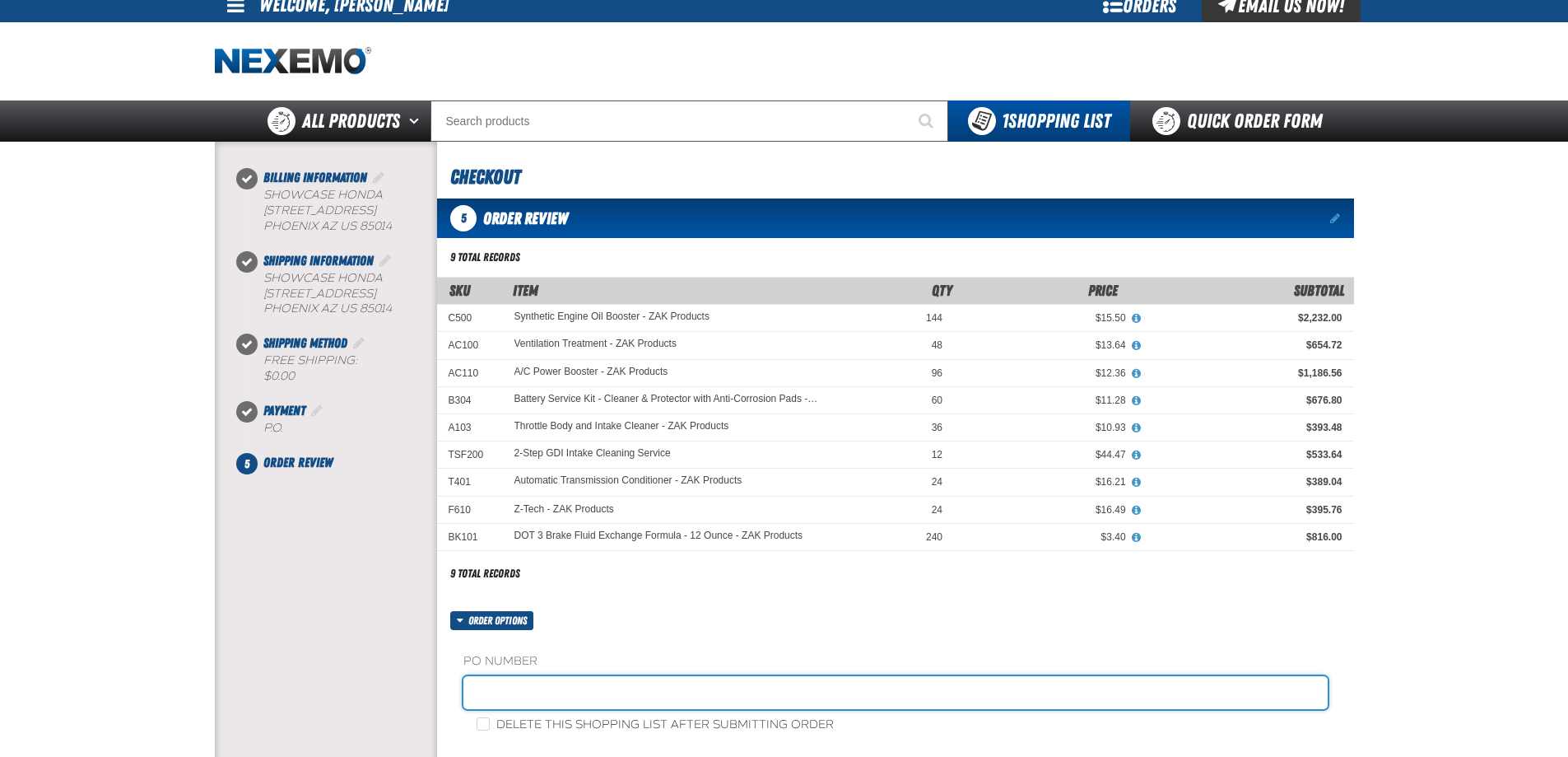
click at [586, 688] on input "text" at bounding box center [895, 692] width 864 height 33
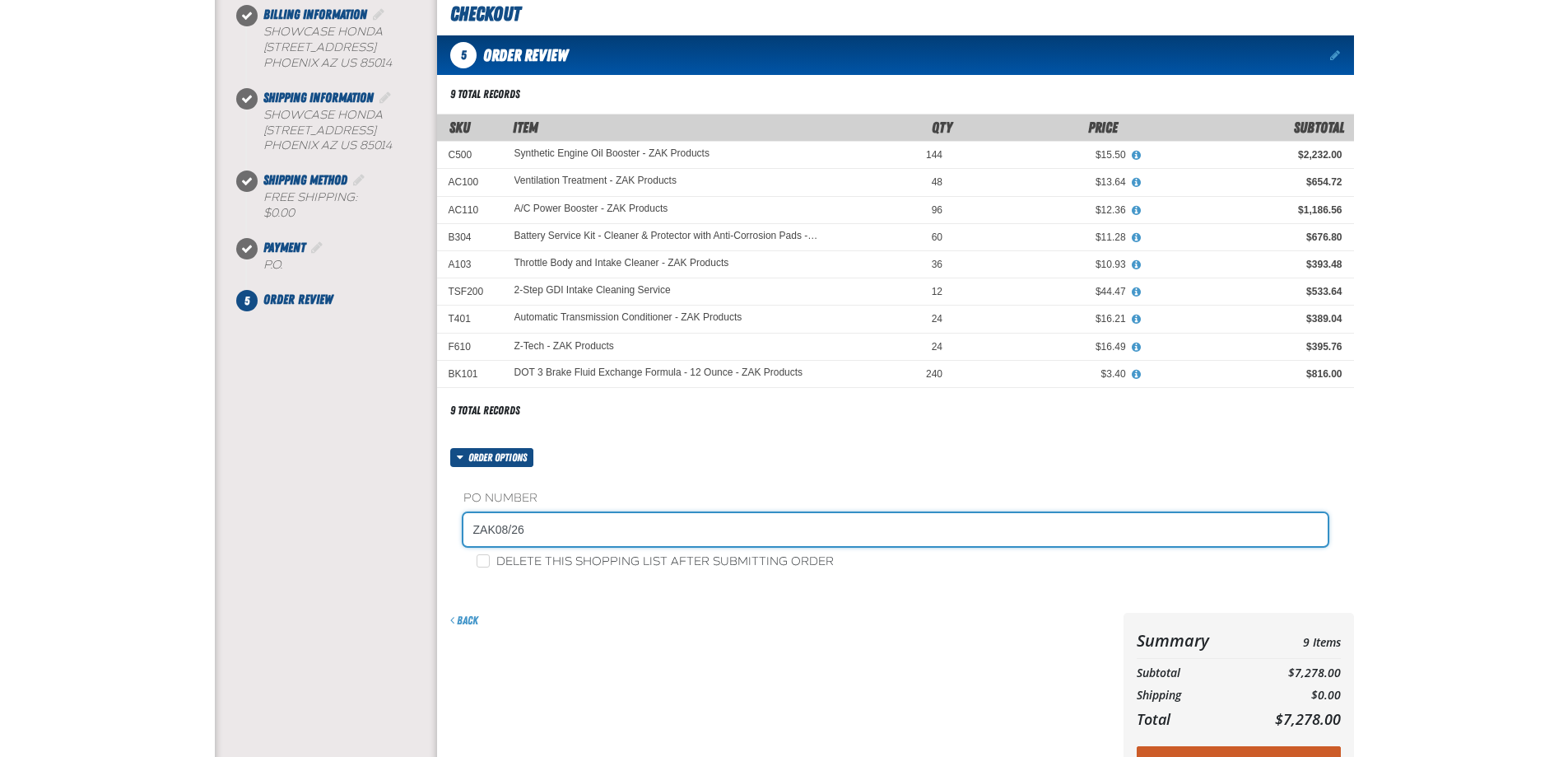
scroll to position [177, 0]
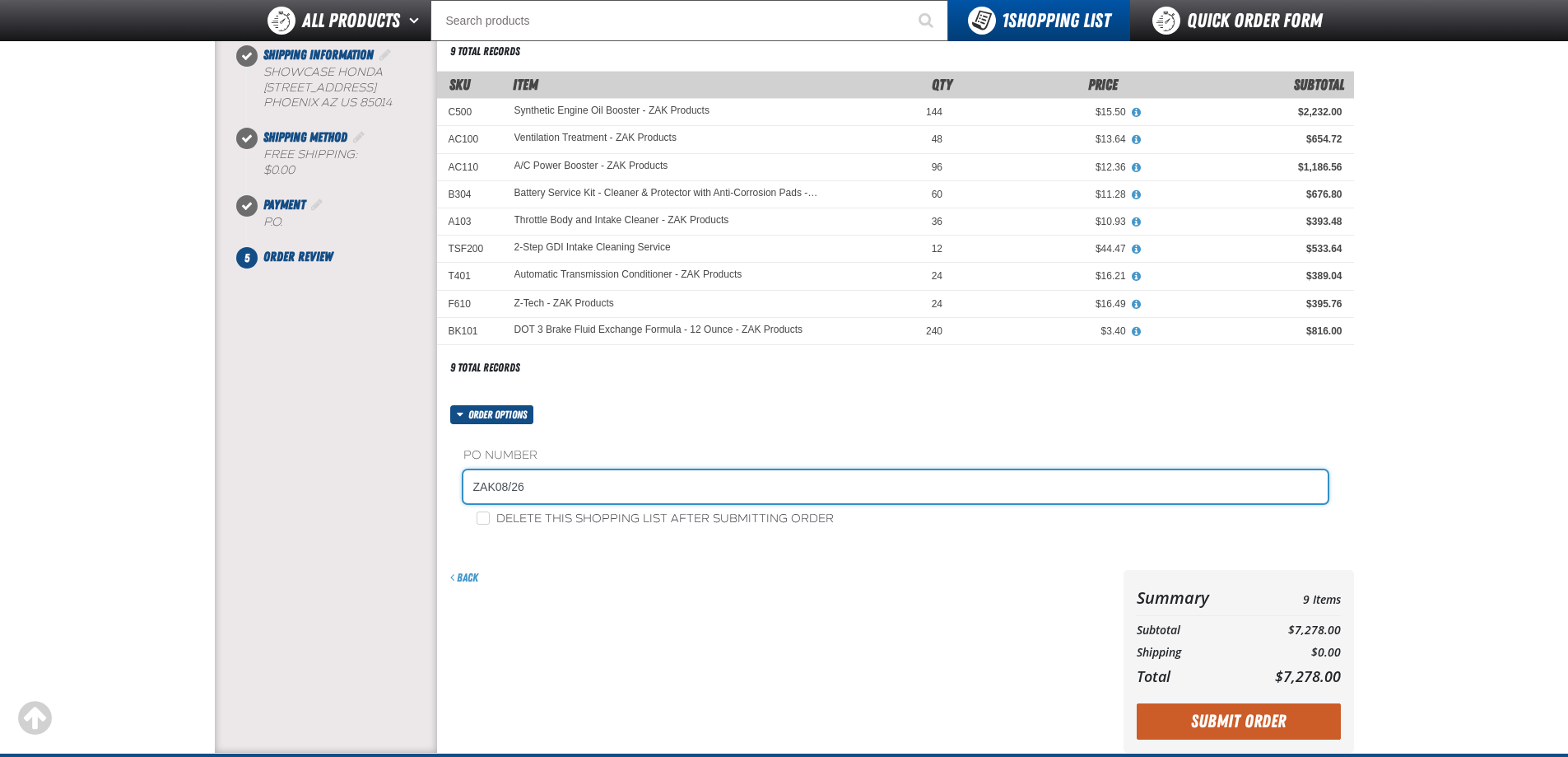
type input "ZAK08/26"
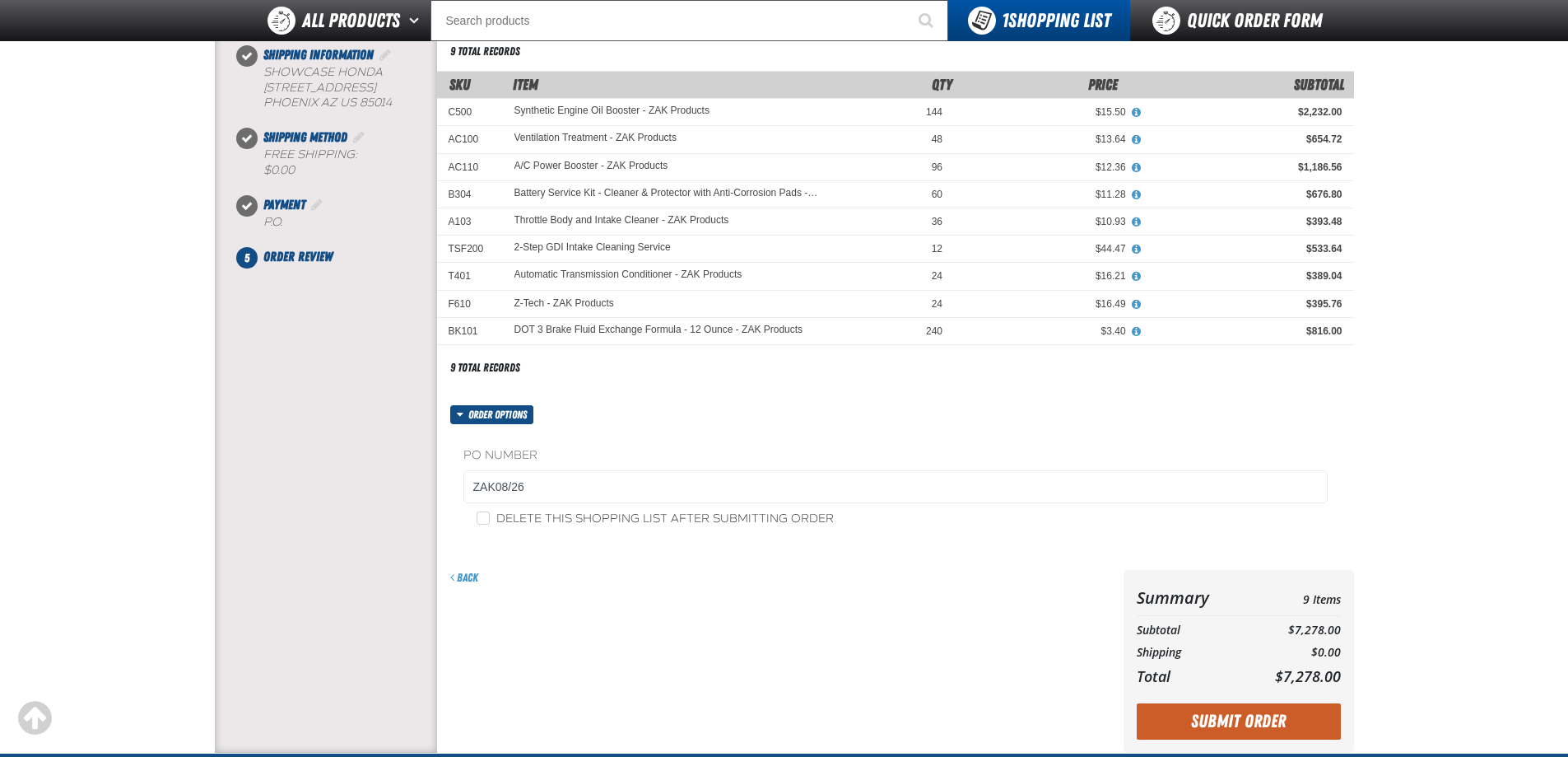
click at [629, 535] on div "PO Number ZAK08/26 Delete this shopping list after submitting order" at bounding box center [895, 486] width 916 height 126
click at [624, 521] on label "Delete this shopping list after submitting order" at bounding box center [655, 519] width 357 height 16
click at [490, 521] on input "Delete this shopping list after submitting order" at bounding box center [483, 518] width 13 height 13
checkbox input "true"
click at [1261, 716] on button "Submit Order" at bounding box center [1239, 721] width 204 height 36
